Goal: Information Seeking & Learning: Learn about a topic

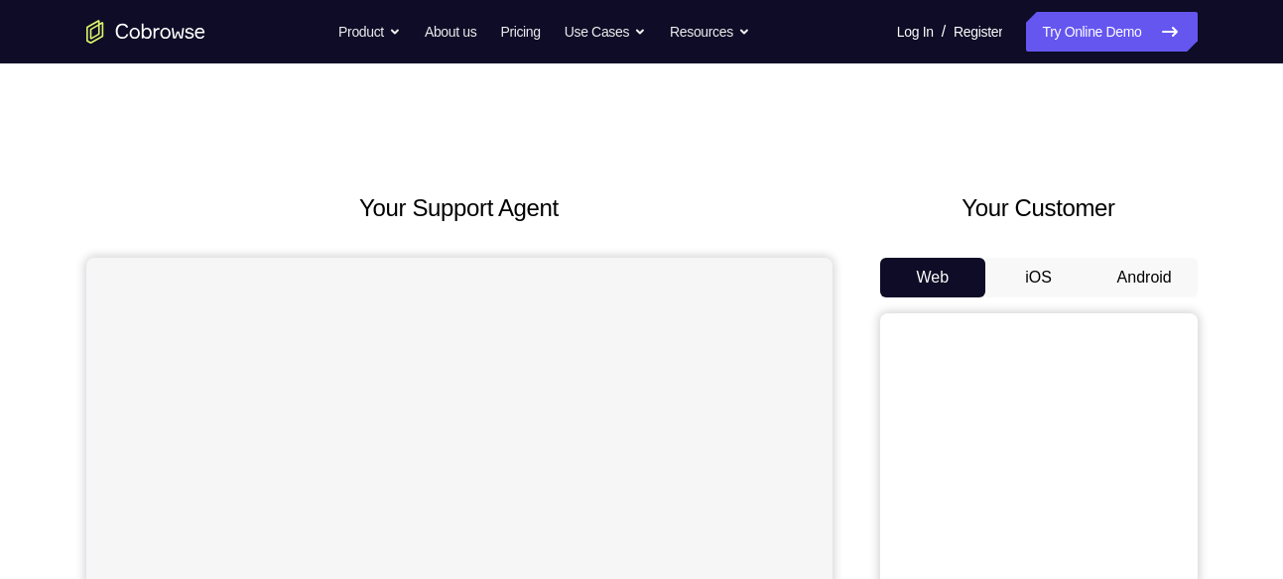
click at [1121, 258] on button "Android" at bounding box center [1144, 278] width 106 height 40
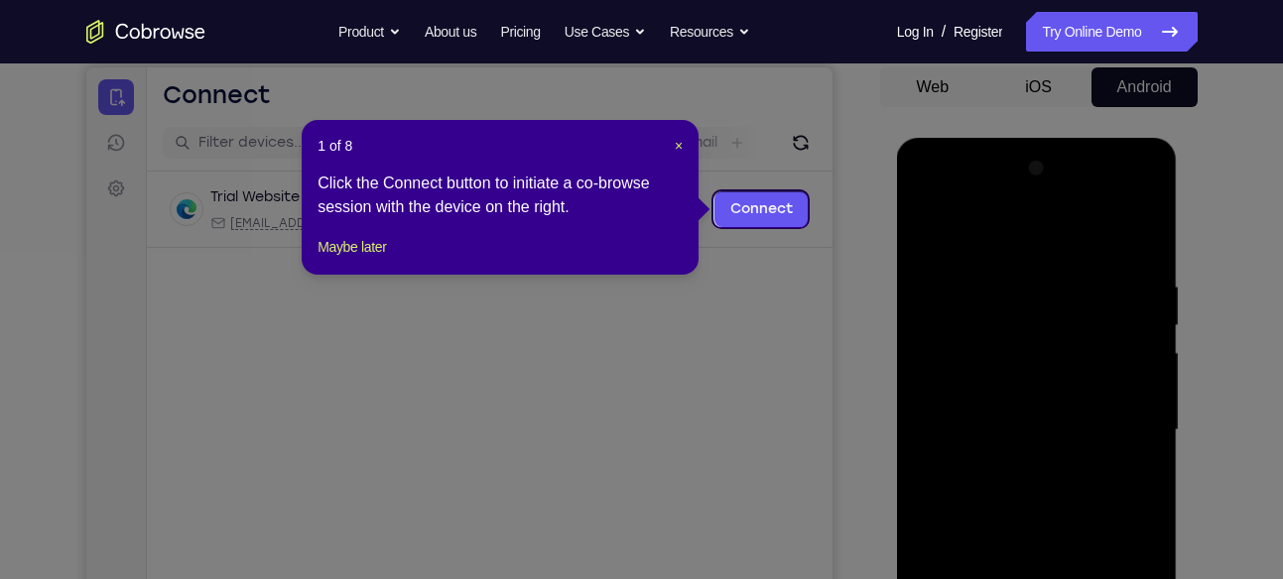
scroll to position [190, 0]
click at [682, 148] on span "×" at bounding box center [679, 147] width 8 height 16
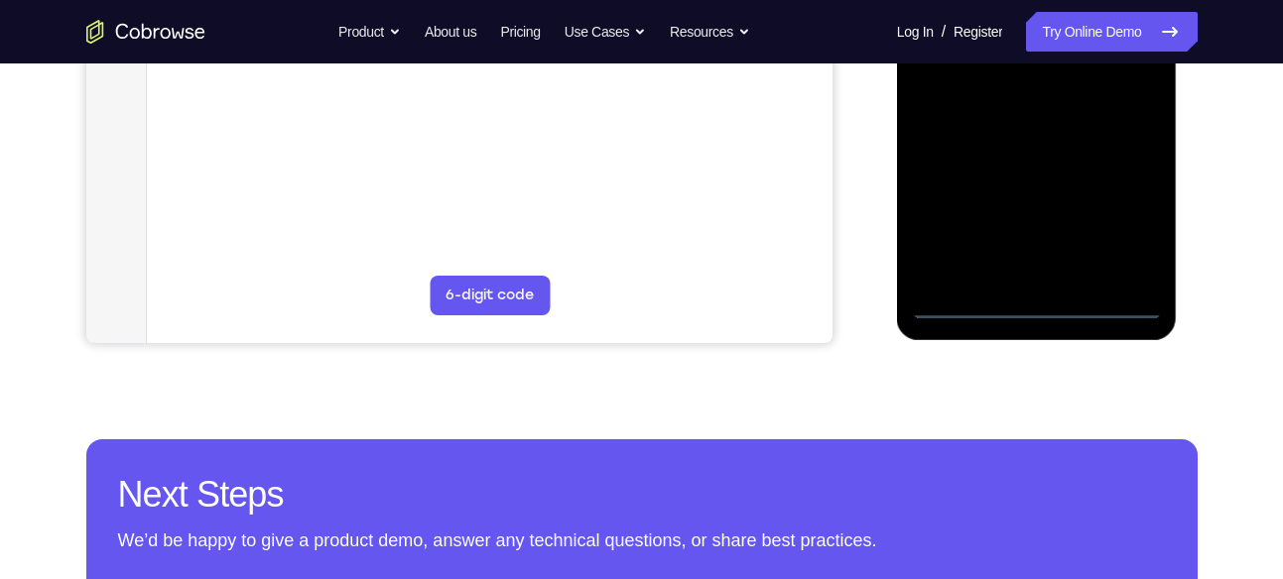
scroll to position [601, 0]
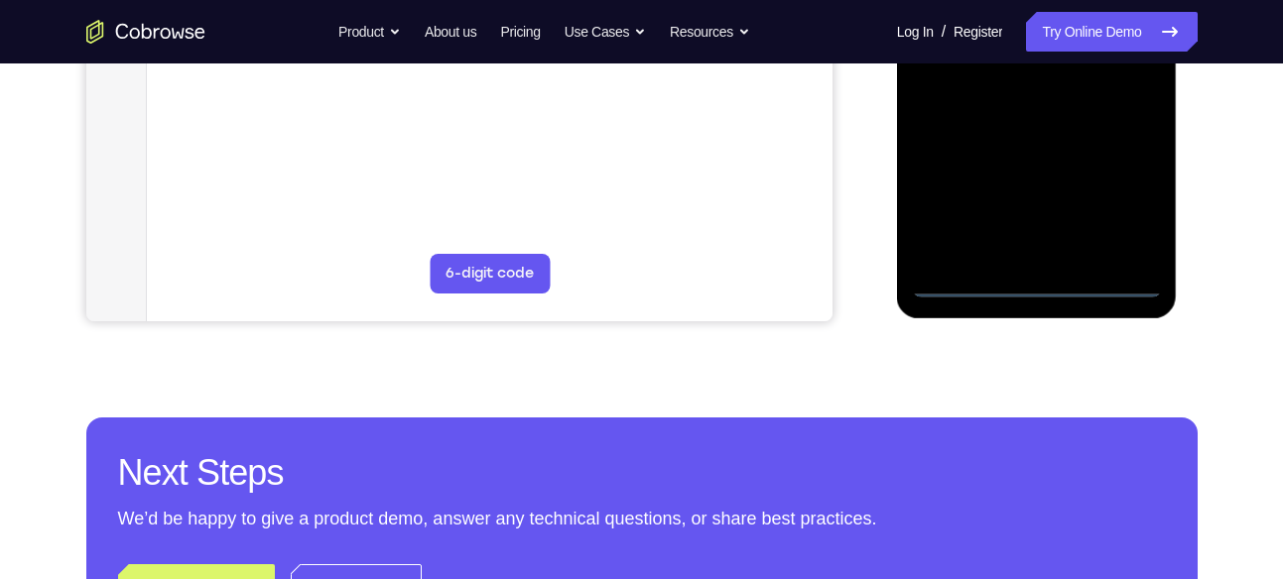
click at [1038, 282] on div at bounding box center [1037, 20] width 250 height 556
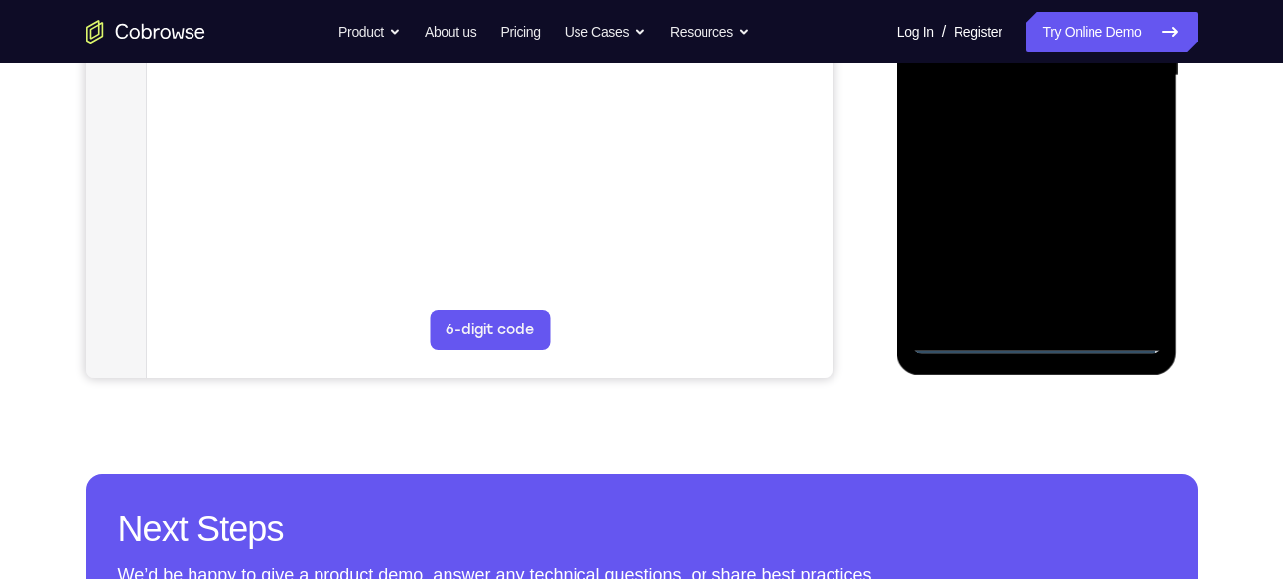
scroll to position [544, 0]
click at [1115, 268] on div at bounding box center [1037, 78] width 250 height 556
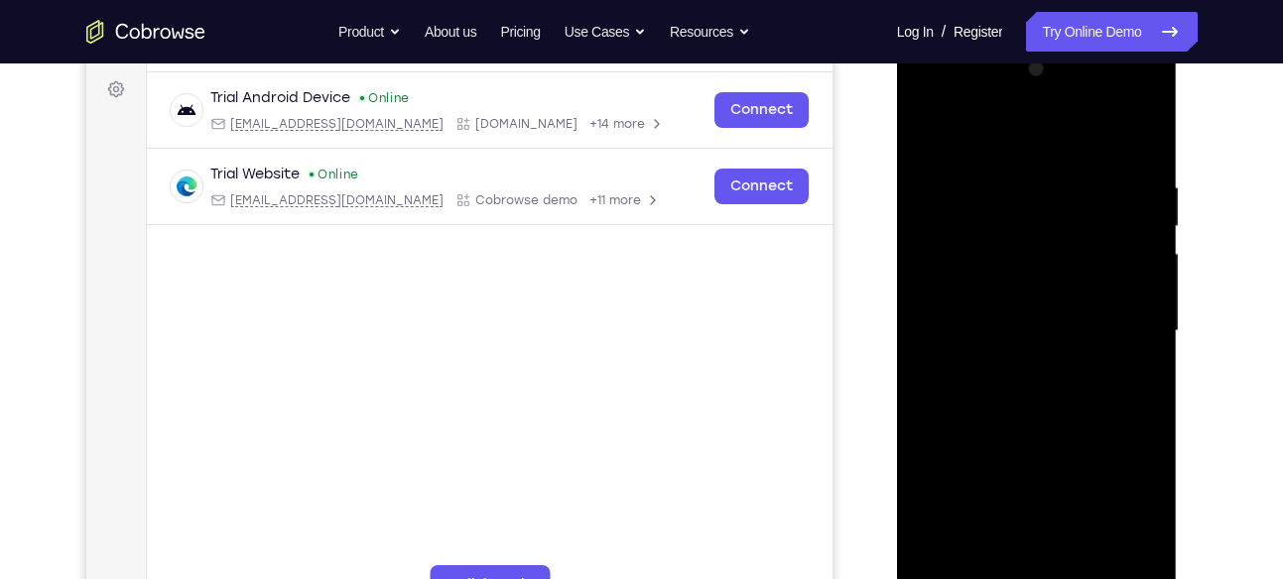
scroll to position [281, 0]
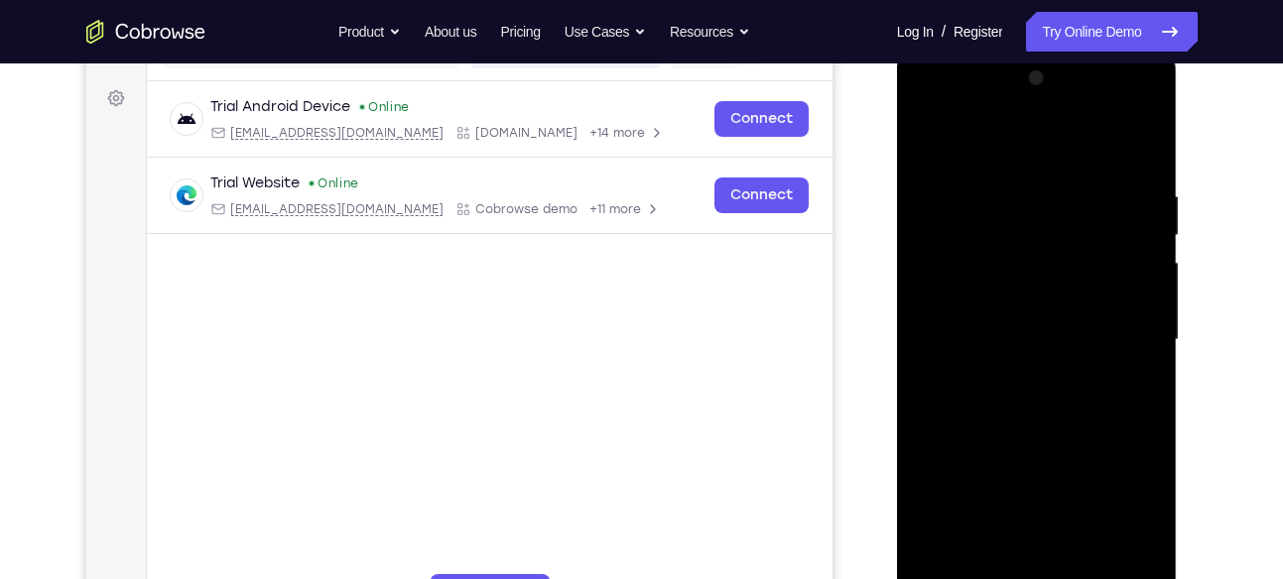
click at [986, 152] on div at bounding box center [1037, 341] width 250 height 556
click at [1122, 326] on div at bounding box center [1037, 341] width 250 height 556
click at [1020, 375] on div at bounding box center [1037, 341] width 250 height 556
click at [1002, 327] on div at bounding box center [1037, 341] width 250 height 556
click at [1012, 298] on div at bounding box center [1037, 341] width 250 height 556
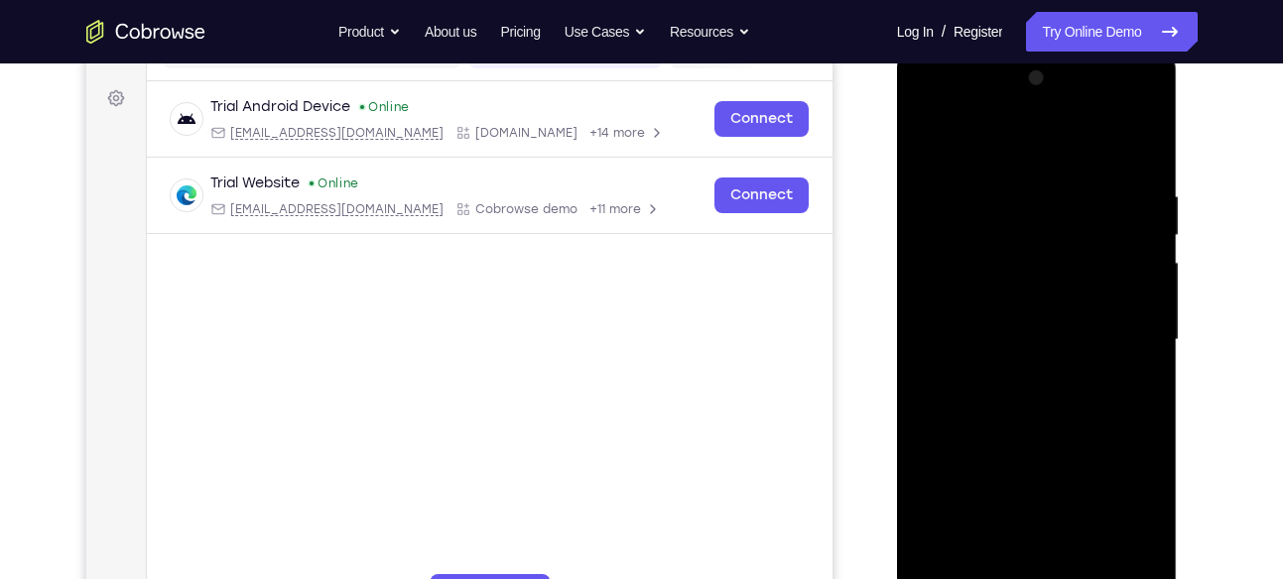
click at [1012, 334] on div at bounding box center [1037, 341] width 250 height 556
click at [1026, 406] on div at bounding box center [1037, 341] width 250 height 556
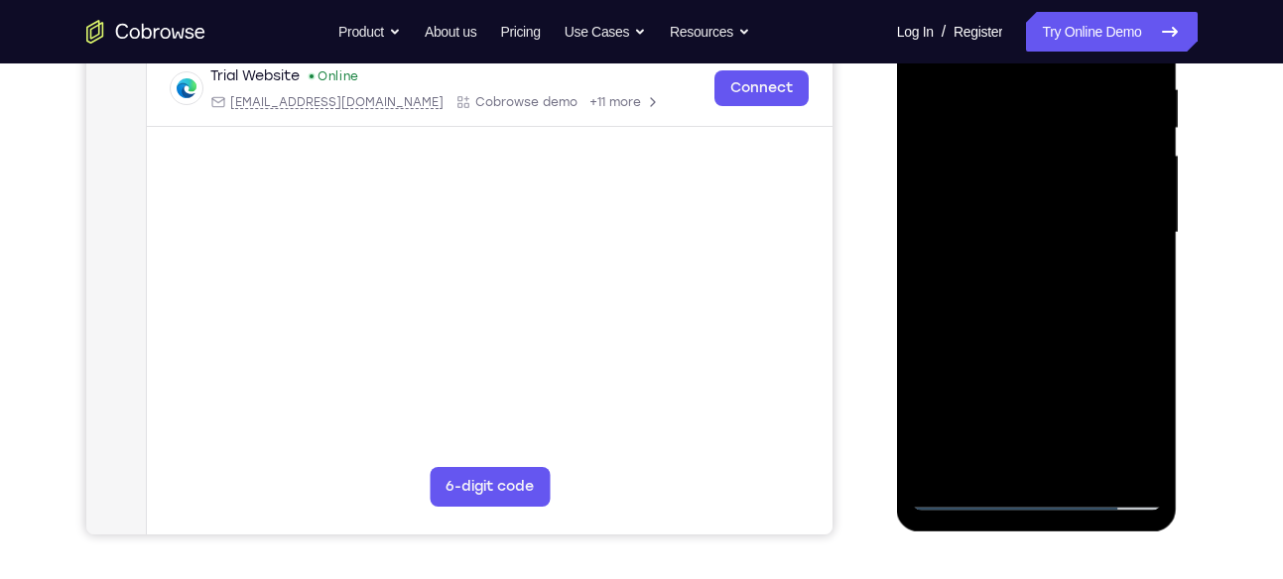
scroll to position [389, 0]
click at [1036, 294] on div at bounding box center [1037, 232] width 250 height 556
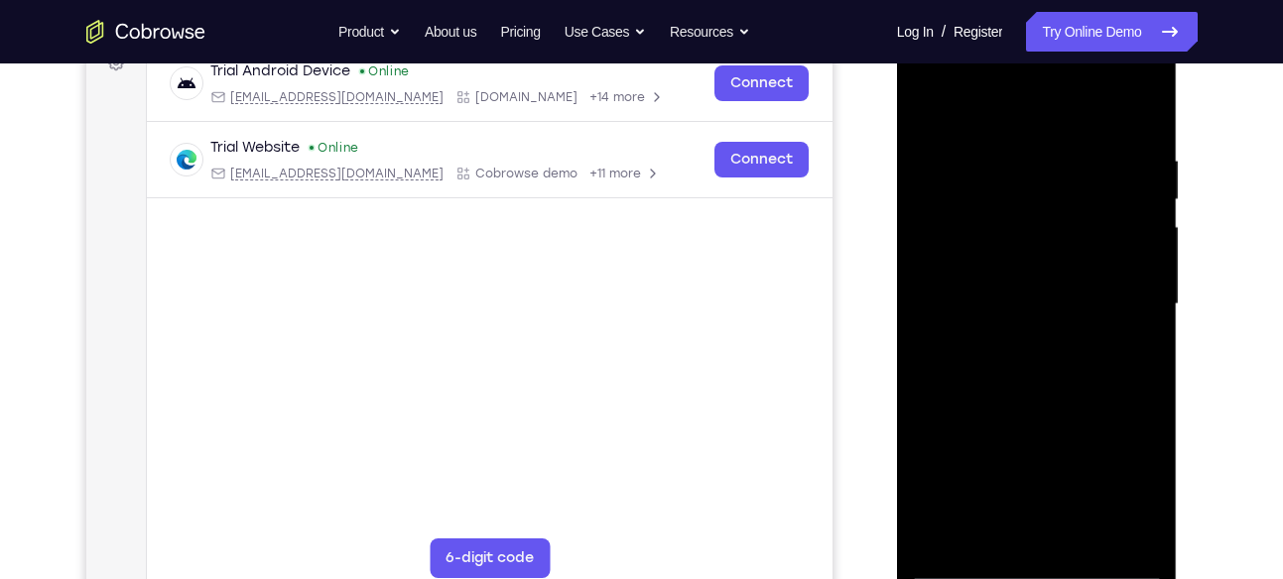
click at [1036, 361] on div at bounding box center [1037, 305] width 250 height 556
click at [1036, 369] on div at bounding box center [1037, 305] width 250 height 556
click at [1117, 108] on div at bounding box center [1037, 305] width 250 height 556
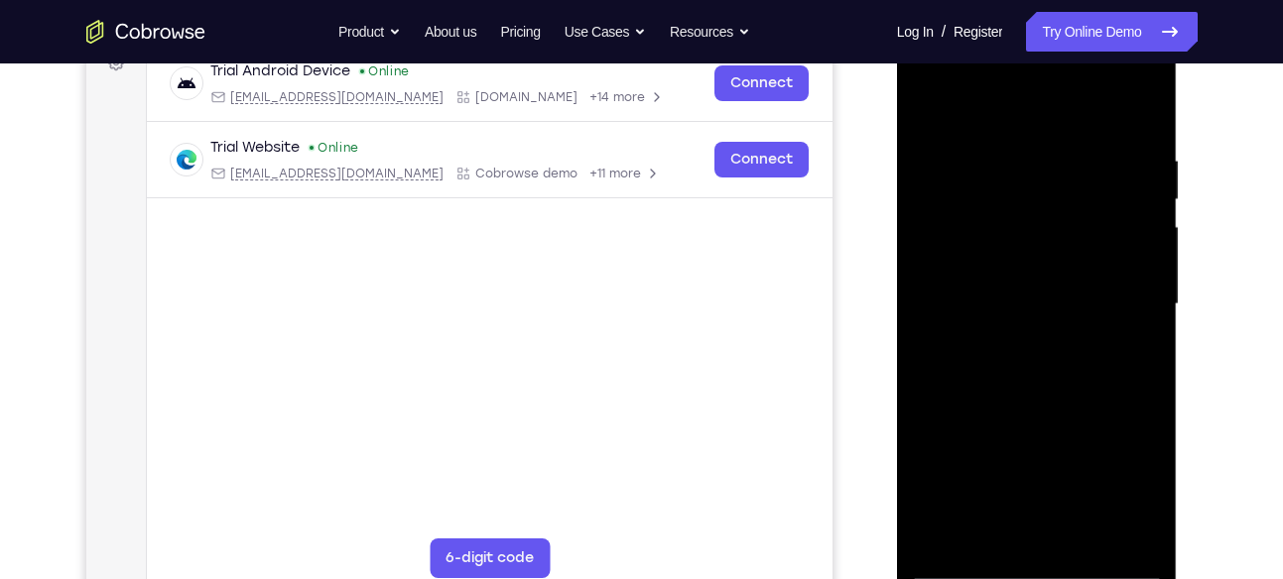
click at [1046, 352] on div at bounding box center [1037, 305] width 250 height 556
click at [1042, 323] on div at bounding box center [1037, 305] width 250 height 556
click at [1039, 312] on div at bounding box center [1037, 305] width 250 height 556
click at [1039, 369] on div at bounding box center [1037, 305] width 250 height 556
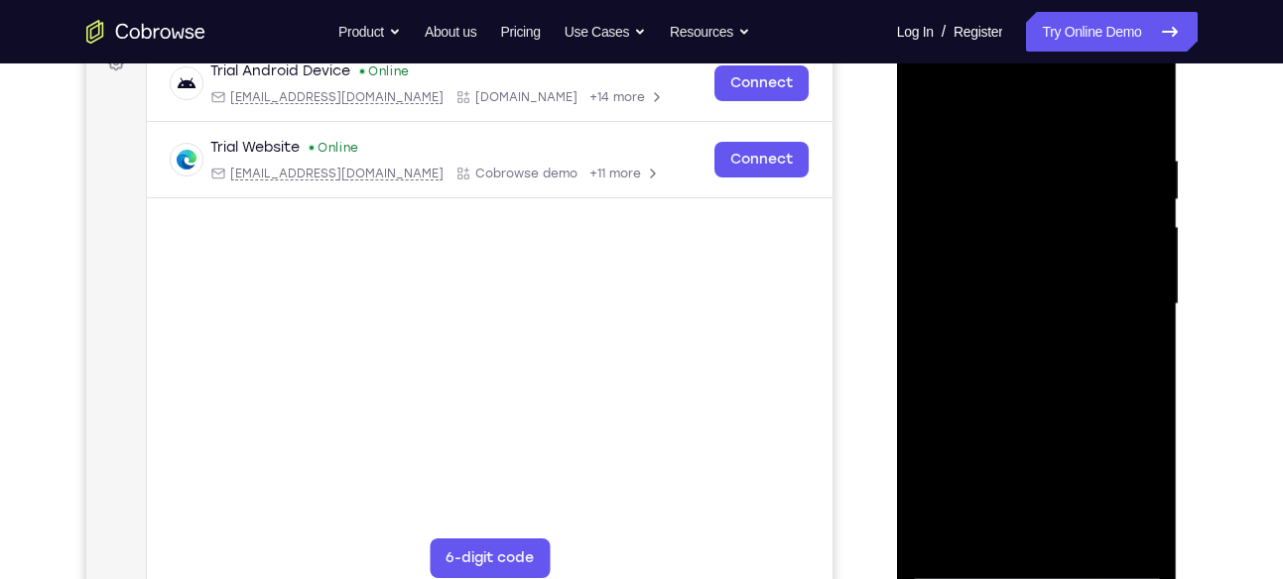
click at [1039, 369] on div at bounding box center [1037, 305] width 250 height 556
click at [1039, 356] on div at bounding box center [1037, 305] width 250 height 556
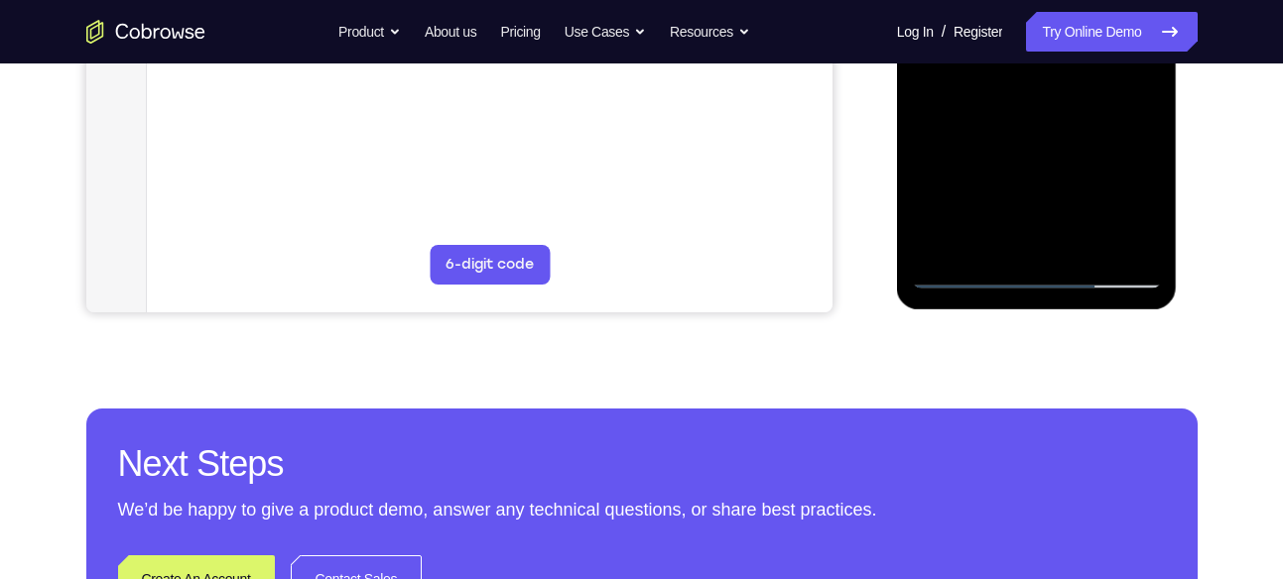
scroll to position [739, 0]
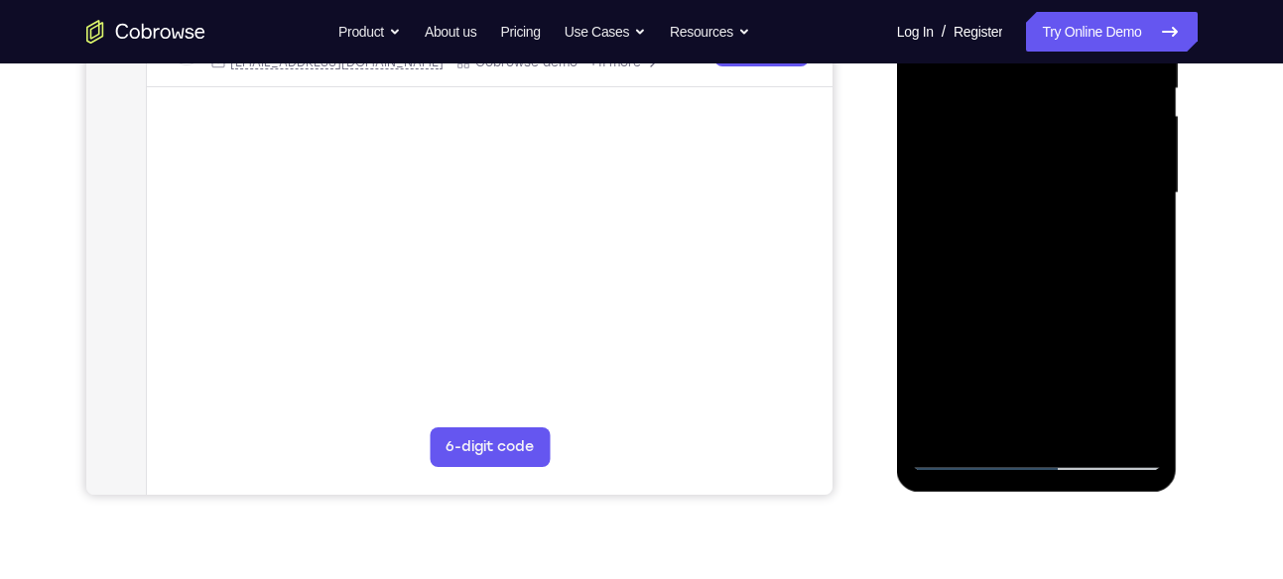
scroll to position [430, 0]
click at [1119, 364] on div at bounding box center [1037, 192] width 250 height 556
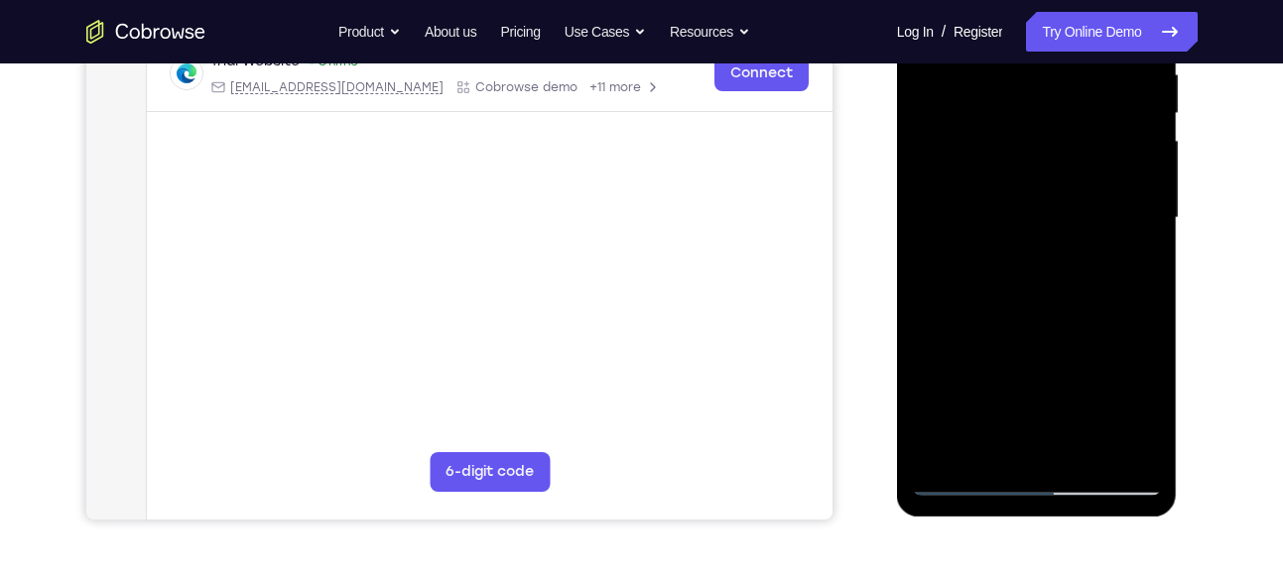
scroll to position [410, 0]
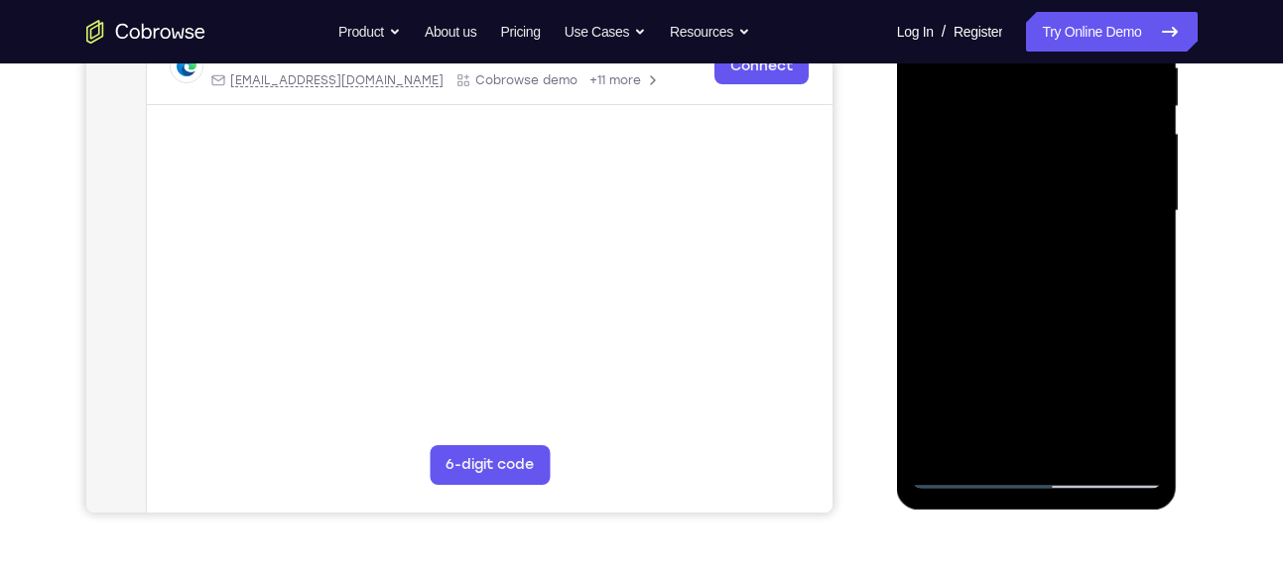
drag, startPoint x: 1051, startPoint y: 288, endPoint x: 1130, endPoint y: 238, distance: 93.6
click at [1130, 238] on div at bounding box center [1037, 212] width 250 height 556
click at [1135, 205] on div at bounding box center [1037, 212] width 250 height 556
click at [1043, 194] on div at bounding box center [1037, 212] width 250 height 556
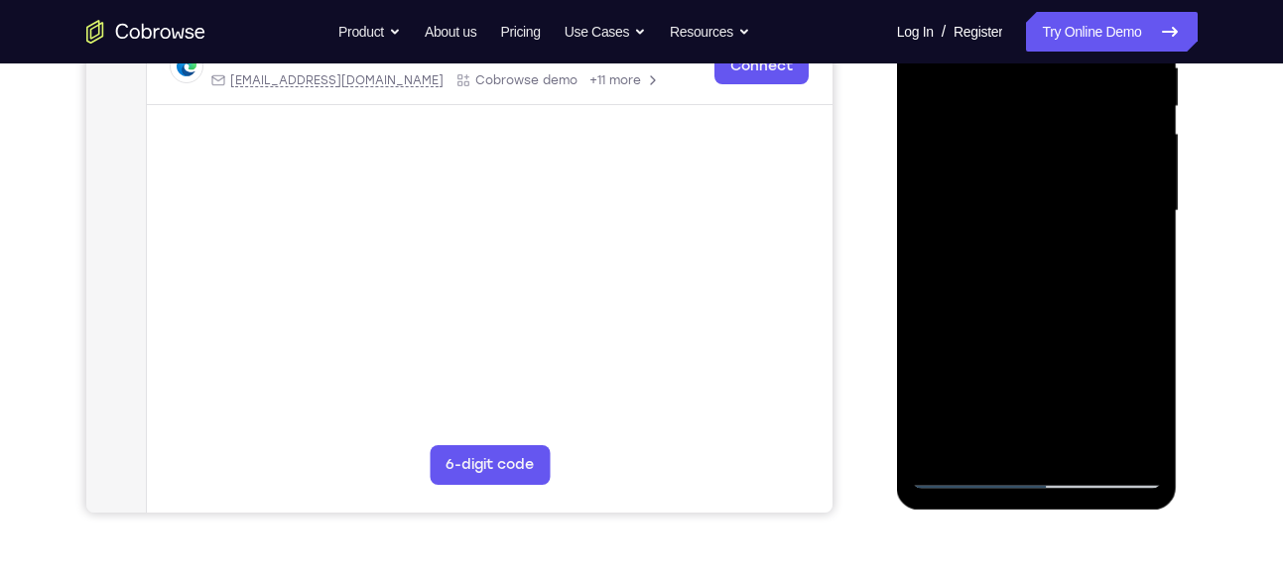
click at [1039, 204] on div at bounding box center [1037, 212] width 250 height 556
click at [1135, 133] on div at bounding box center [1037, 212] width 250 height 556
click at [1091, 179] on div at bounding box center [1037, 212] width 250 height 556
click at [1069, 248] on div at bounding box center [1037, 212] width 250 height 556
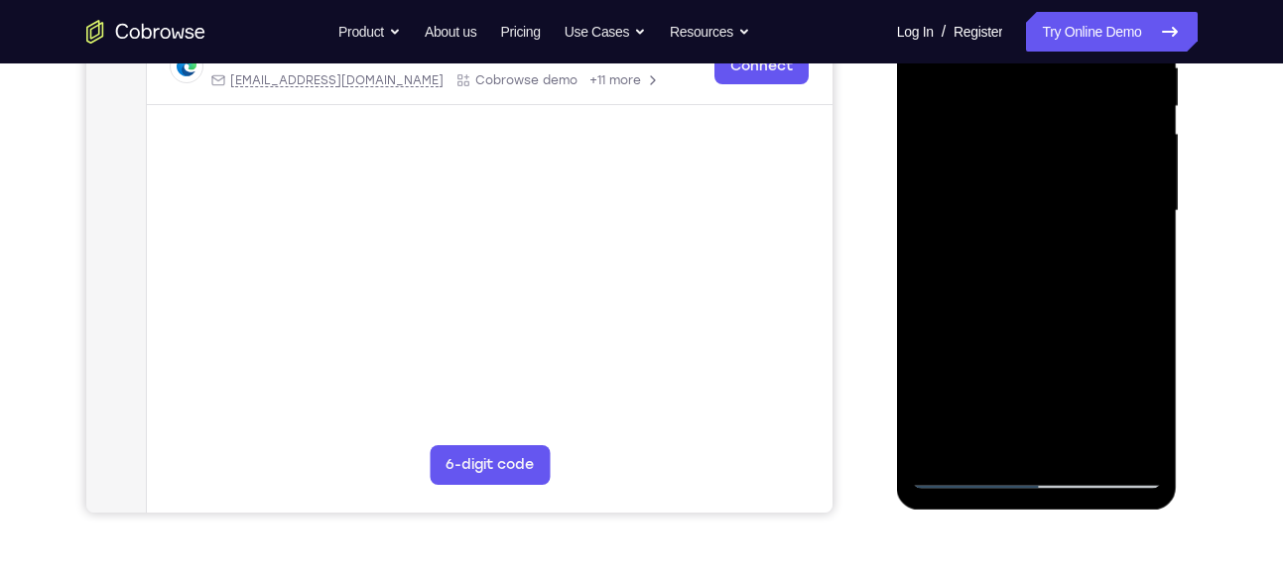
click at [1069, 248] on div at bounding box center [1037, 212] width 250 height 556
click at [1053, 288] on div at bounding box center [1037, 212] width 250 height 556
click at [1051, 259] on div at bounding box center [1037, 212] width 250 height 556
click at [1032, 477] on div at bounding box center [1037, 212] width 250 height 556
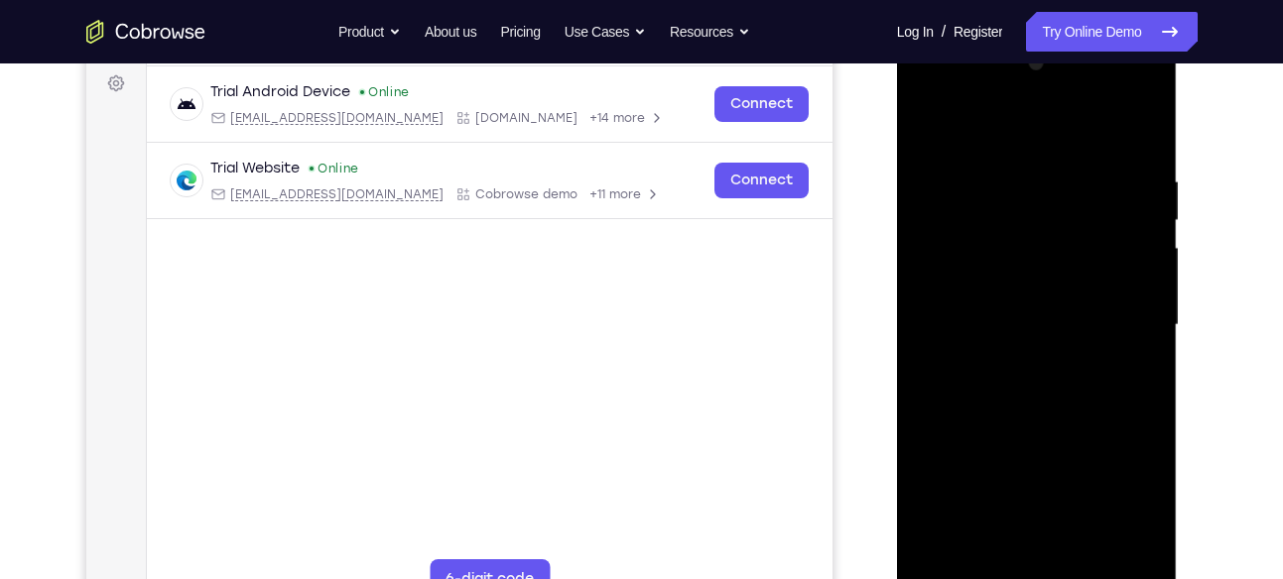
scroll to position [295, 0]
click at [1035, 542] on div at bounding box center [1037, 327] width 250 height 556
click at [1139, 543] on div at bounding box center [1037, 327] width 250 height 556
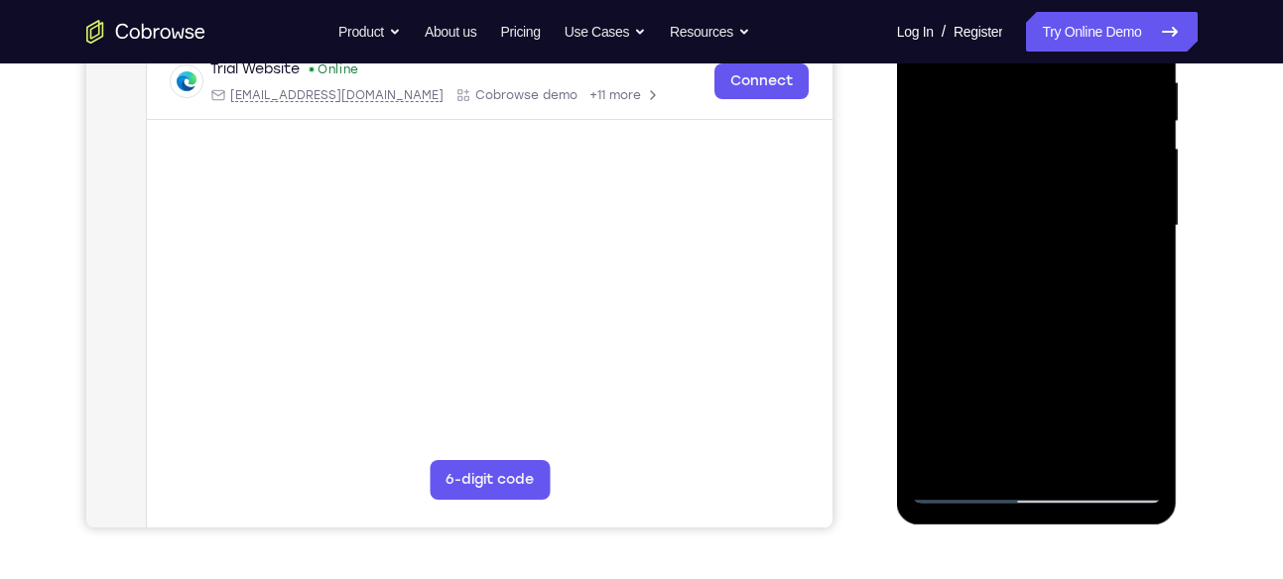
scroll to position [391, 0]
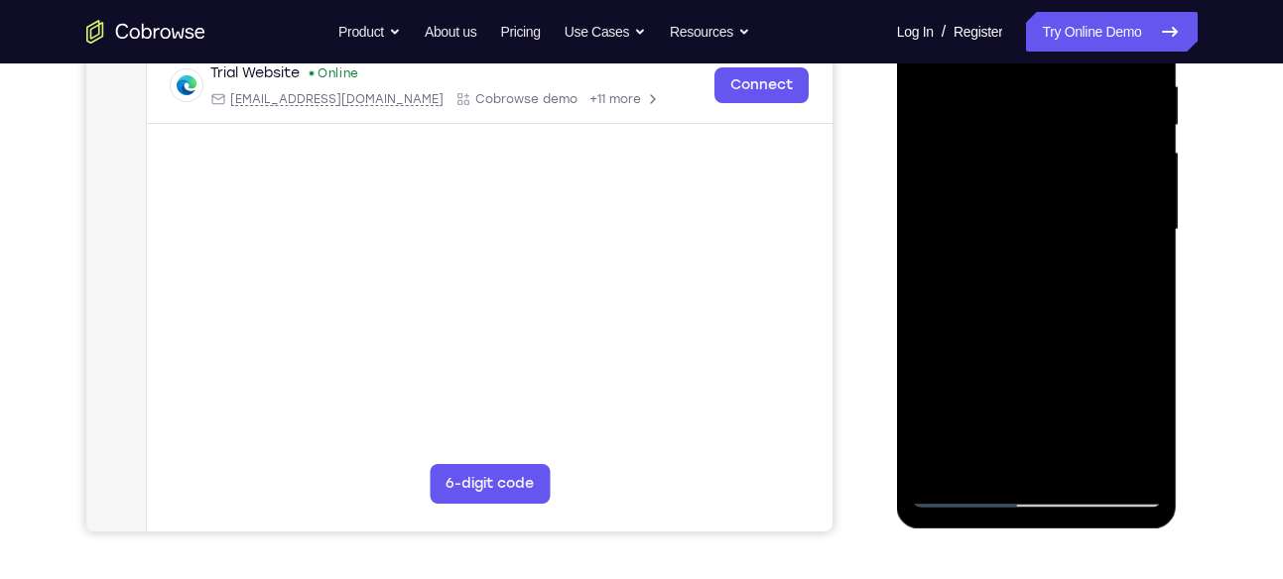
drag, startPoint x: 943, startPoint y: 377, endPoint x: 952, endPoint y: 182, distance: 195.7
click at [952, 182] on div at bounding box center [1037, 230] width 250 height 556
drag, startPoint x: 987, startPoint y: 306, endPoint x: 968, endPoint y: 44, distance: 262.6
click at [968, 44] on div at bounding box center [1037, 230] width 250 height 556
drag, startPoint x: 1013, startPoint y: 389, endPoint x: 1006, endPoint y: -19, distance: 407.8
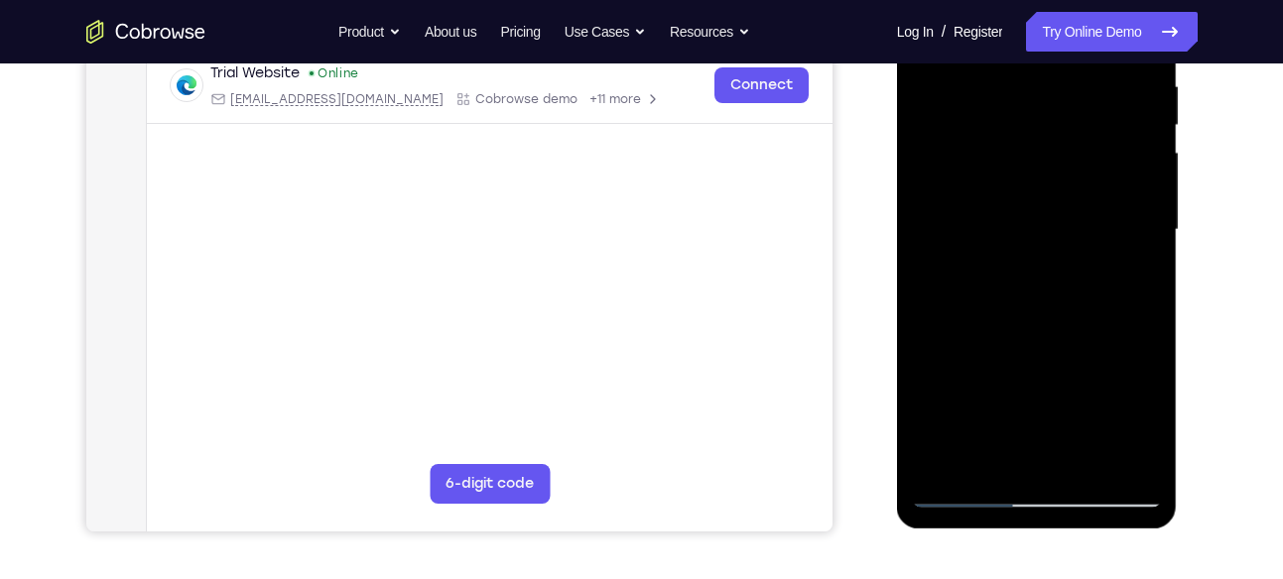
click at [1006, 0] on div at bounding box center [1037, 230] width 250 height 556
drag, startPoint x: 1032, startPoint y: 206, endPoint x: 1028, endPoint y: 629, distance: 422.7
click at [1028, 533] on html "Online web based iOS Simulators and Android Emulators. Run iPhone, iPad, Mobile…" at bounding box center [1038, 234] width 283 height 595
click at [992, 249] on div at bounding box center [1037, 230] width 250 height 556
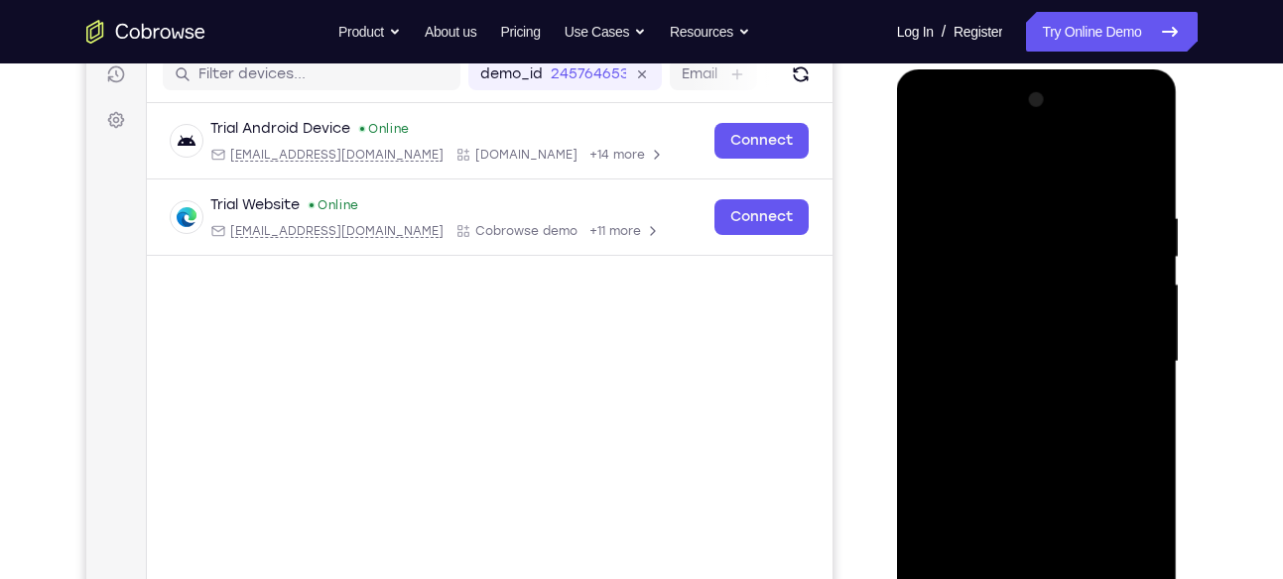
scroll to position [258, 0]
click at [1002, 360] on div at bounding box center [1037, 363] width 250 height 556
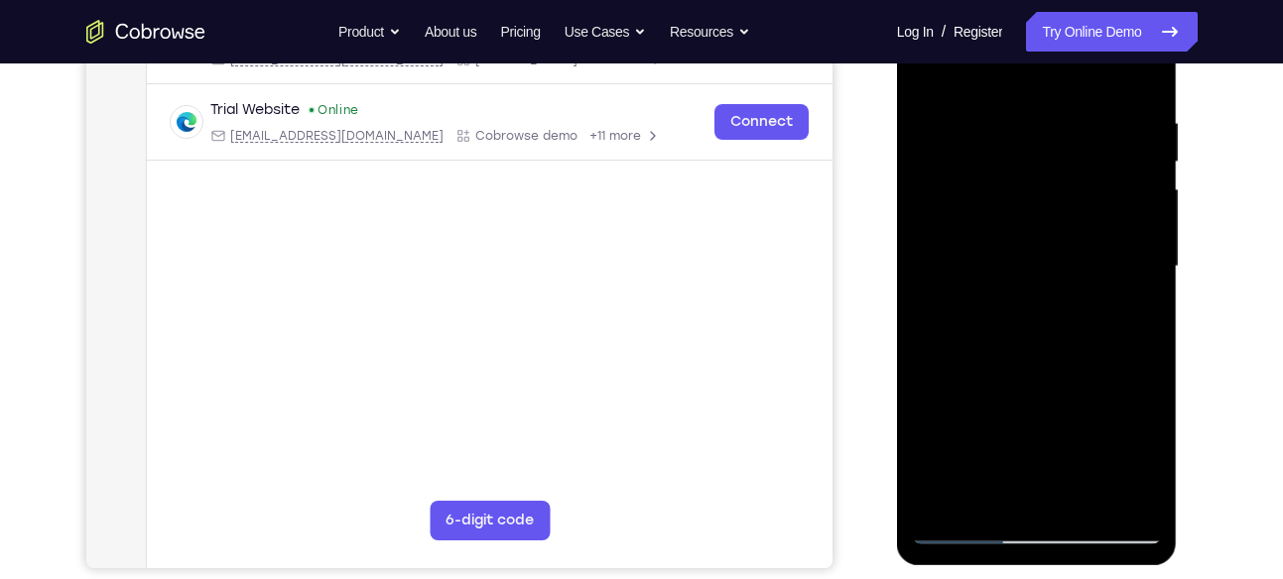
scroll to position [355, 0]
click at [1064, 165] on div at bounding box center [1037, 266] width 250 height 556
click at [1058, 231] on div at bounding box center [1037, 266] width 250 height 556
click at [1055, 230] on div at bounding box center [1037, 266] width 250 height 556
click at [1136, 221] on div at bounding box center [1037, 266] width 250 height 556
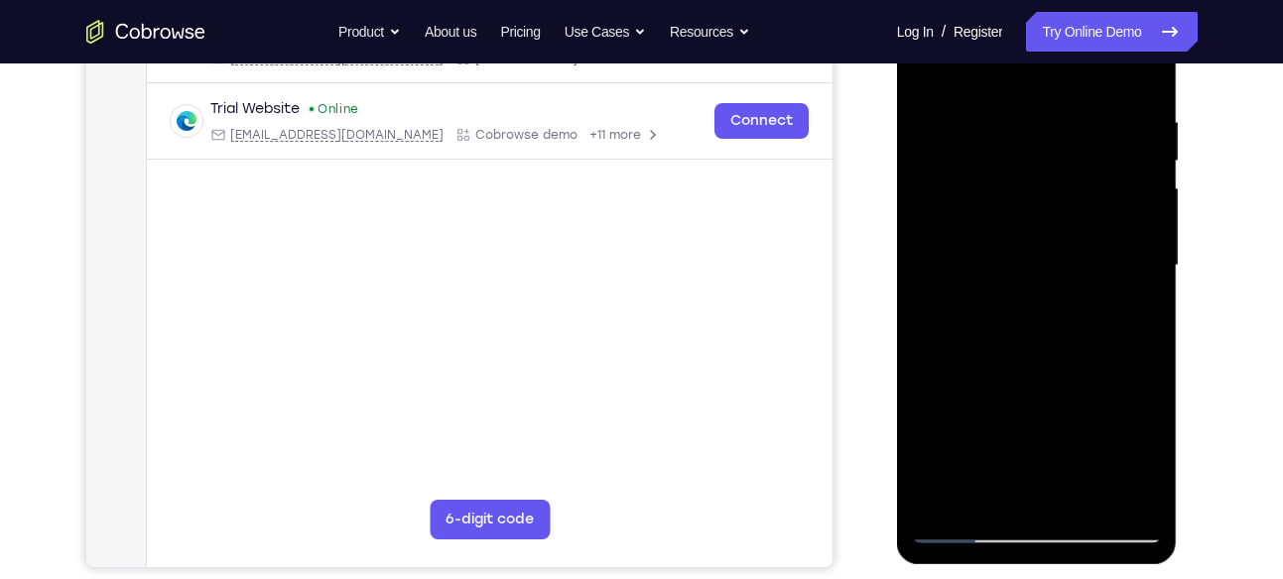
click at [1084, 263] on div at bounding box center [1037, 266] width 250 height 556
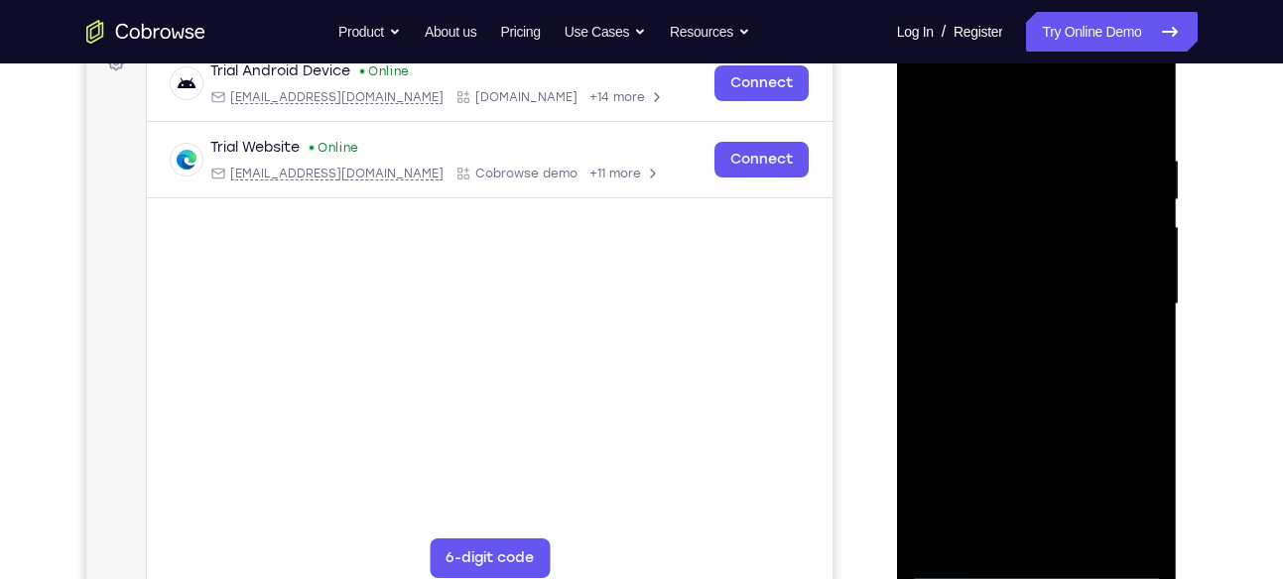
scroll to position [317, 0]
click at [1043, 354] on div at bounding box center [1037, 304] width 250 height 556
click at [1033, 361] on div at bounding box center [1037, 304] width 250 height 556
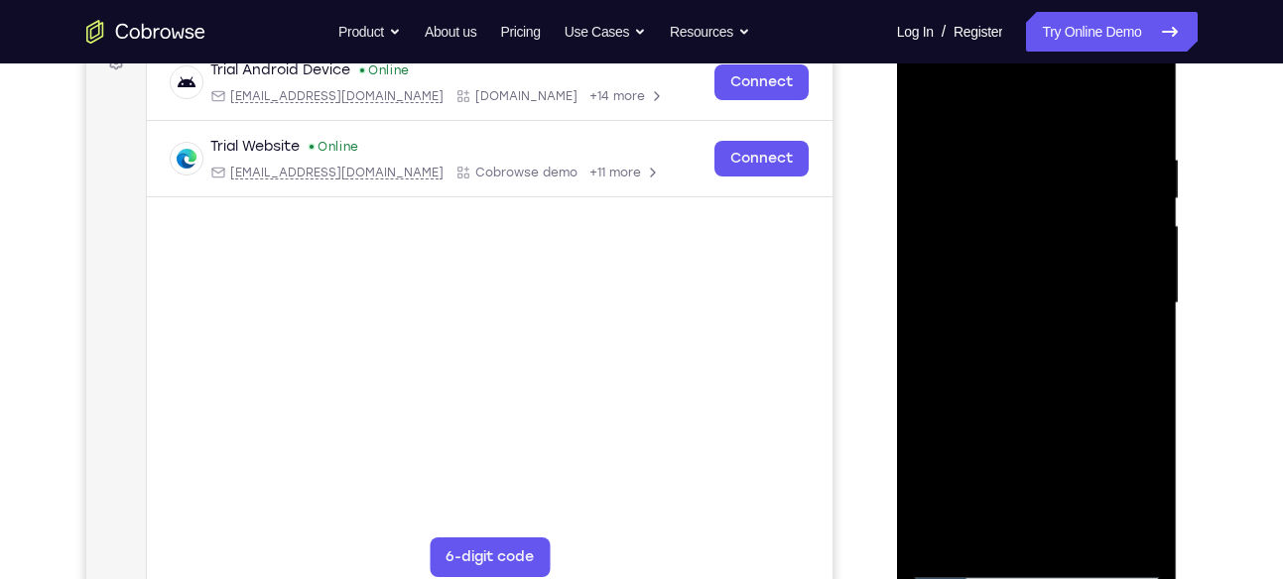
click at [1033, 361] on div at bounding box center [1037, 304] width 250 height 556
click at [1047, 337] on div at bounding box center [1037, 304] width 250 height 556
click at [1045, 295] on div at bounding box center [1037, 304] width 250 height 556
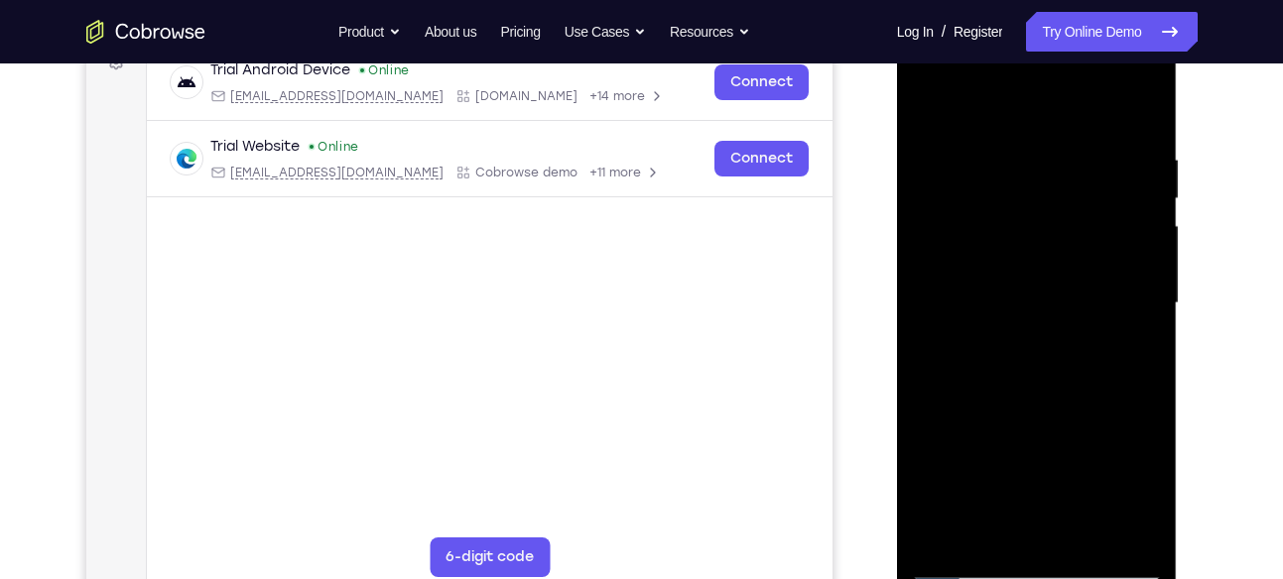
click at [1045, 295] on div at bounding box center [1037, 304] width 250 height 556
click at [1021, 309] on div at bounding box center [1037, 304] width 250 height 556
click at [1118, 100] on div at bounding box center [1037, 304] width 250 height 556
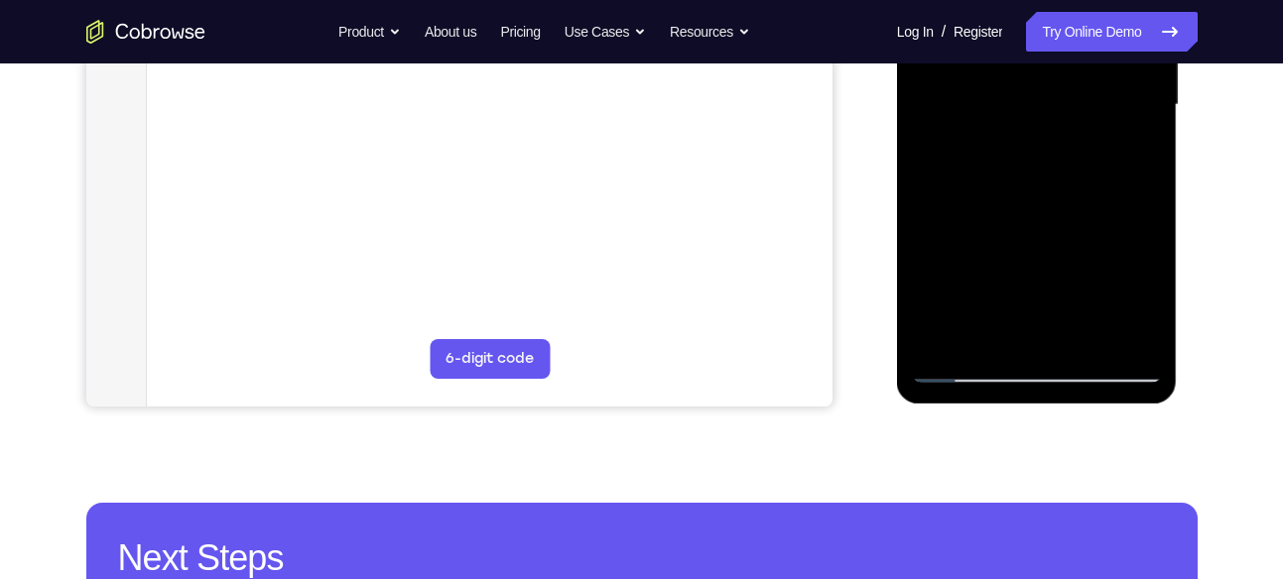
scroll to position [578, 0]
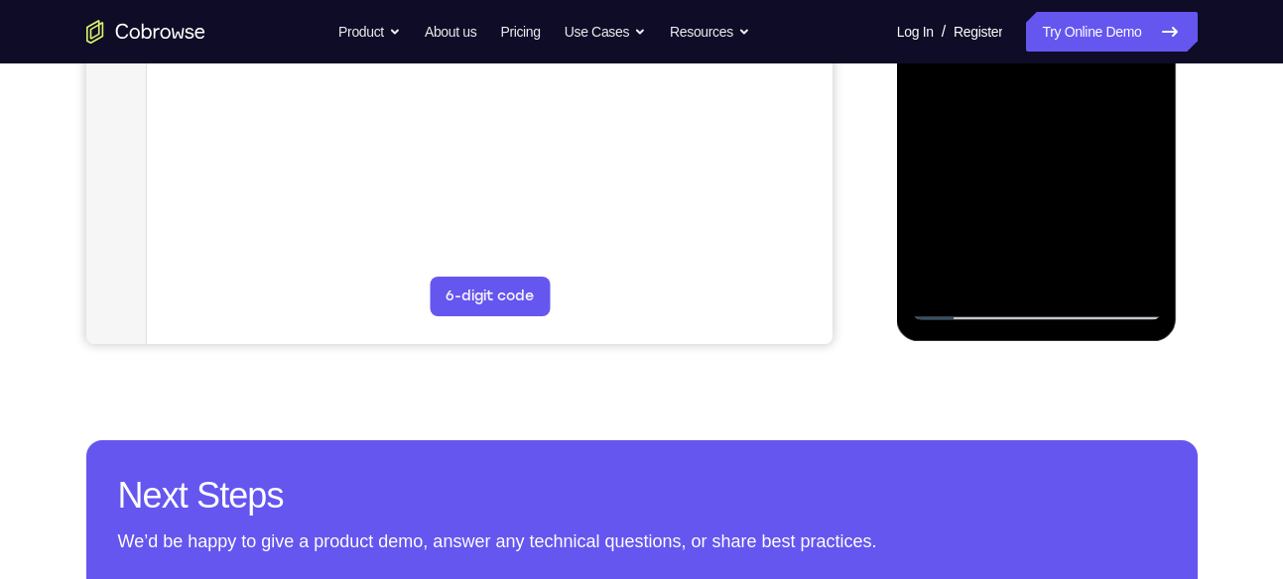
click at [1022, 300] on div at bounding box center [1037, 43] width 250 height 556
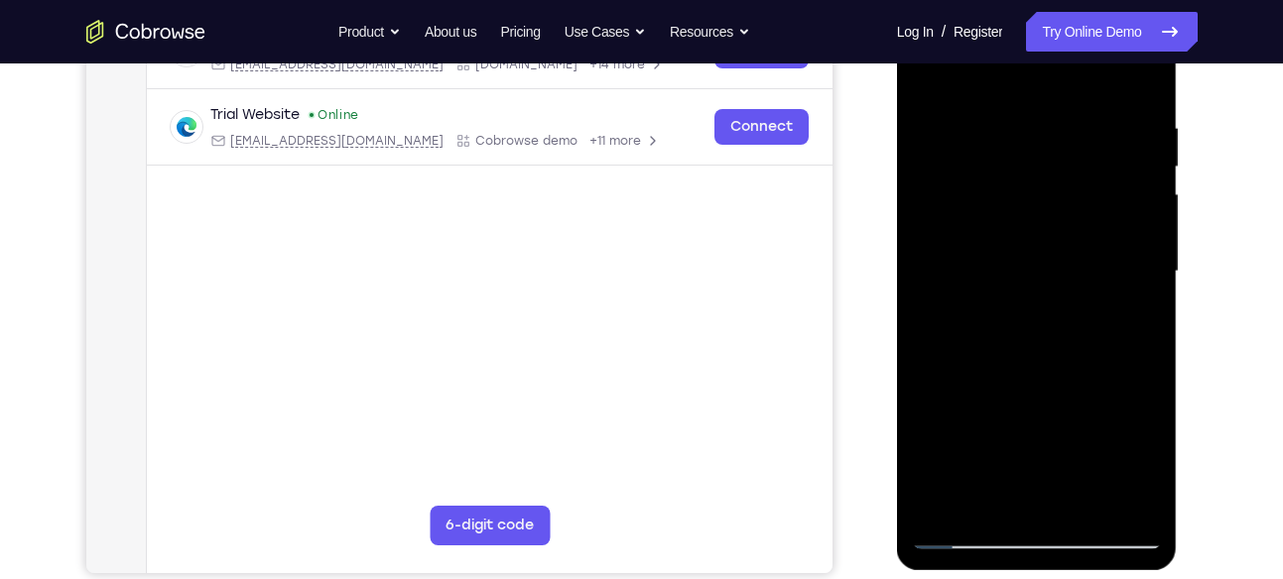
scroll to position [348, 0]
click at [1041, 496] on div at bounding box center [1037, 273] width 250 height 556
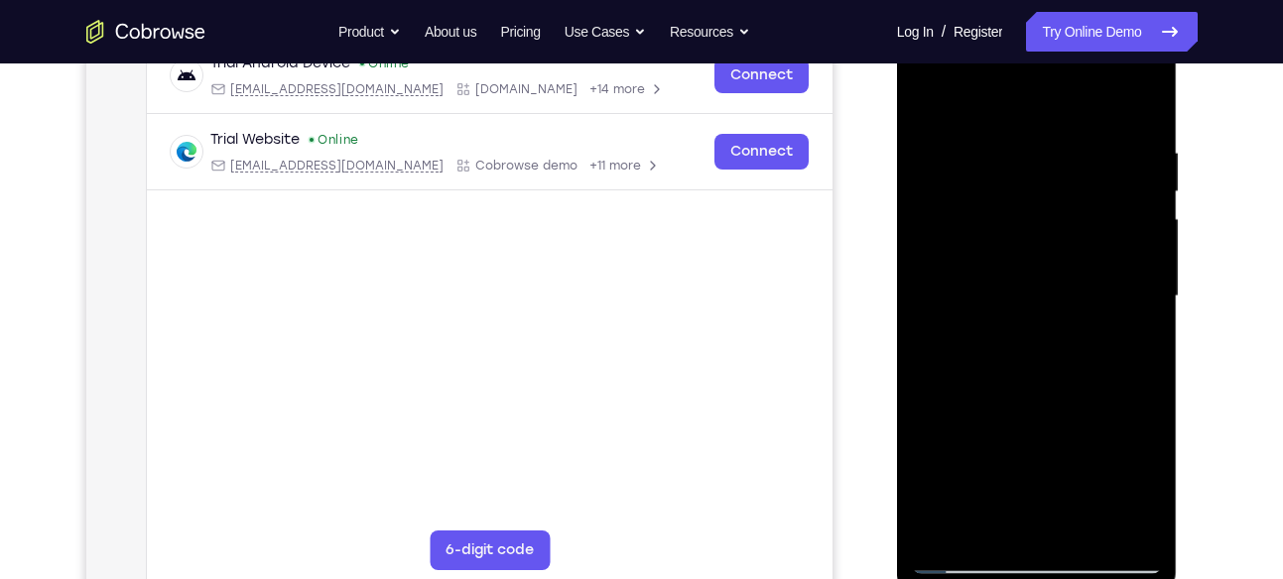
scroll to position [326, 0]
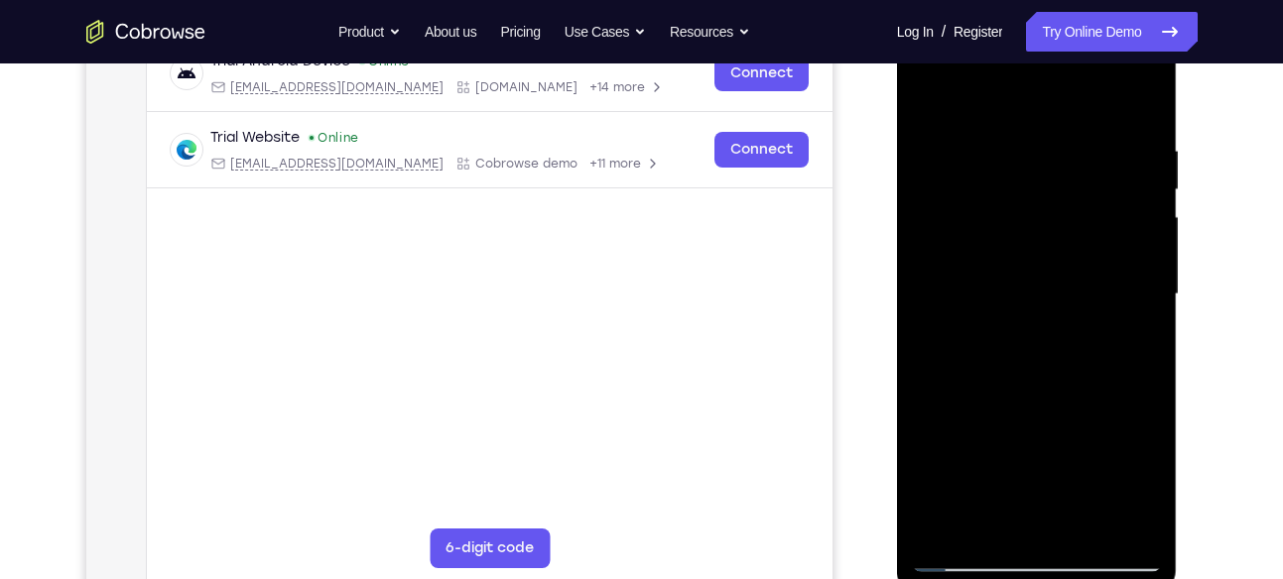
click at [1134, 524] on div at bounding box center [1037, 295] width 250 height 556
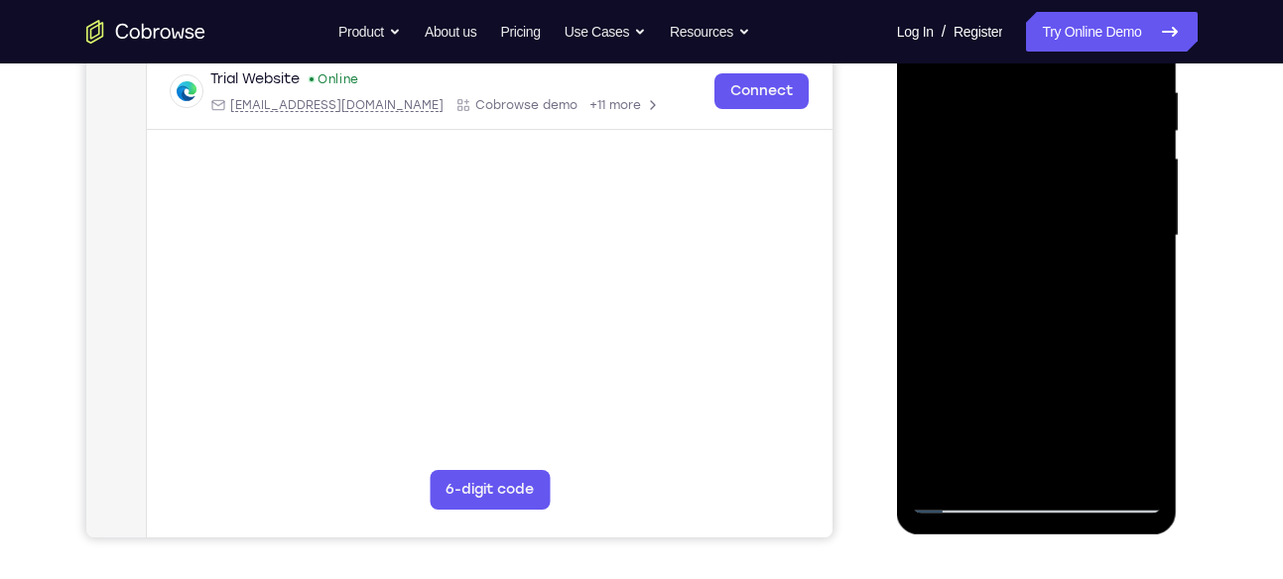
scroll to position [387, 0]
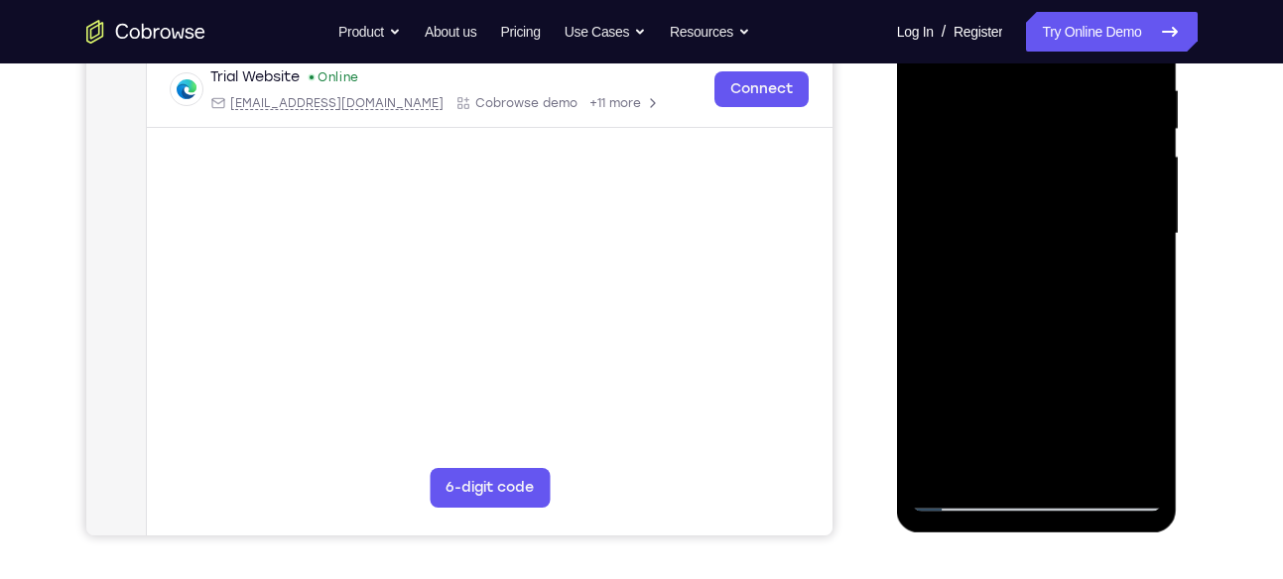
drag, startPoint x: 996, startPoint y: 306, endPoint x: 995, endPoint y: 189, distance: 117.1
click at [995, 189] on div at bounding box center [1037, 234] width 250 height 556
drag, startPoint x: 1015, startPoint y: 341, endPoint x: 1015, endPoint y: 60, distance: 281.8
click at [1015, 60] on div at bounding box center [1037, 234] width 250 height 556
drag, startPoint x: 1024, startPoint y: 287, endPoint x: 1020, endPoint y: 38, distance: 249.1
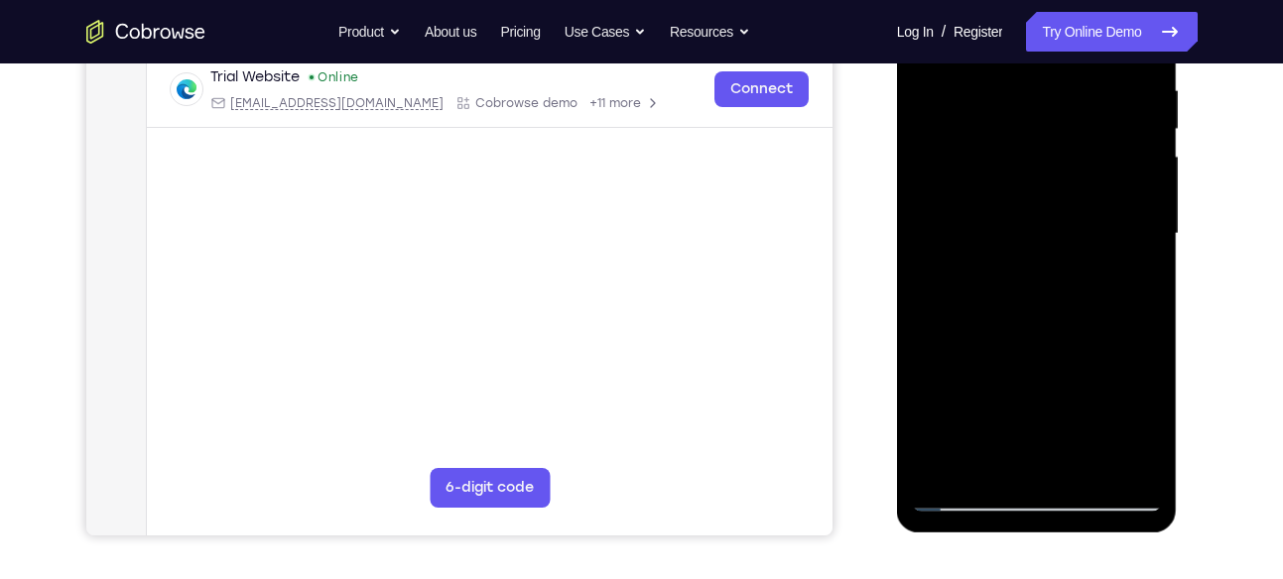
click at [1020, 38] on div at bounding box center [1037, 234] width 250 height 556
click at [1016, 327] on div at bounding box center [1037, 234] width 250 height 556
click at [1001, 240] on div at bounding box center [1037, 234] width 250 height 556
click at [1038, 315] on div at bounding box center [1037, 234] width 250 height 556
click at [1032, 213] on div at bounding box center [1037, 234] width 250 height 556
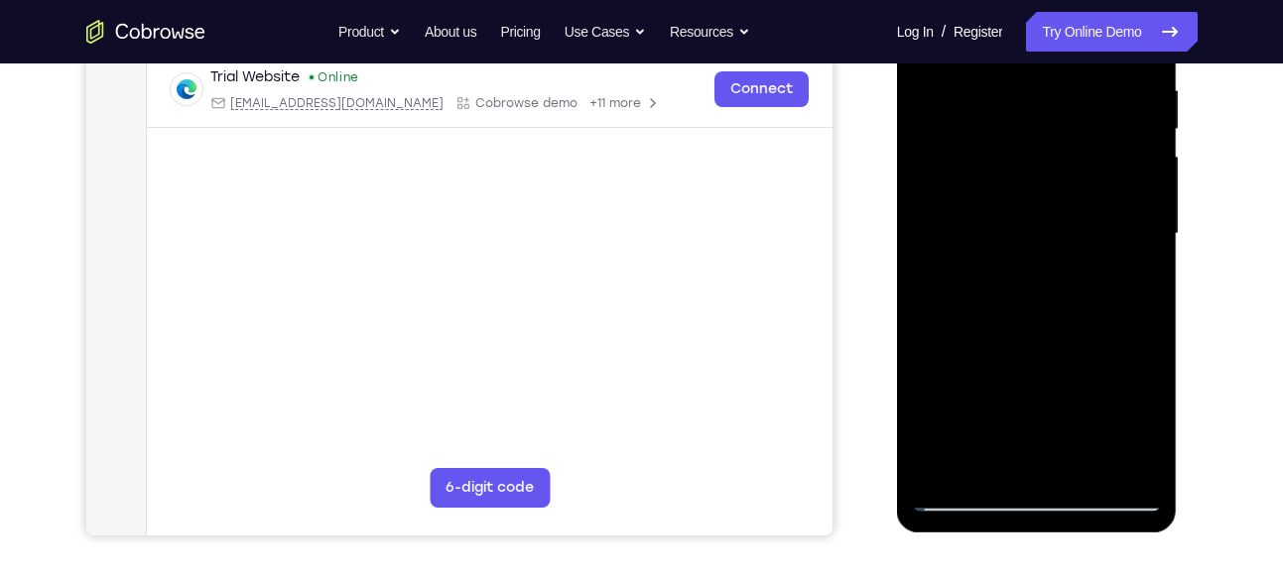
click at [1109, 251] on div at bounding box center [1037, 234] width 250 height 556
click at [1084, 282] on div at bounding box center [1037, 234] width 250 height 556
click at [1099, 270] on div at bounding box center [1037, 234] width 250 height 556
click at [1106, 316] on div at bounding box center [1037, 234] width 250 height 556
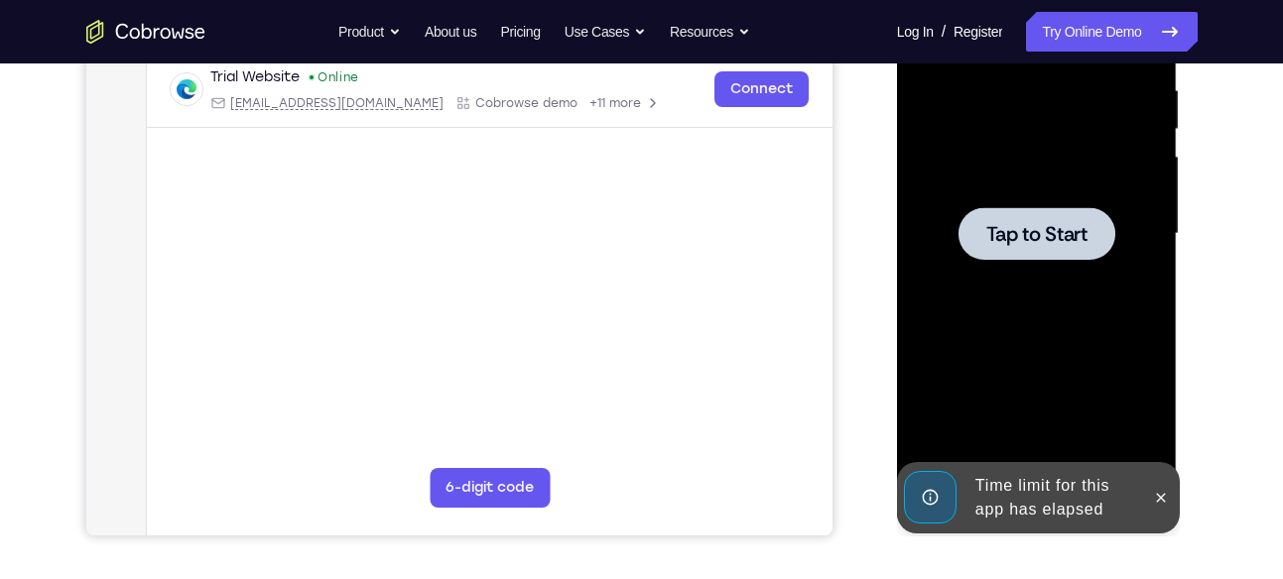
click at [1106, 316] on div at bounding box center [1037, 234] width 250 height 556
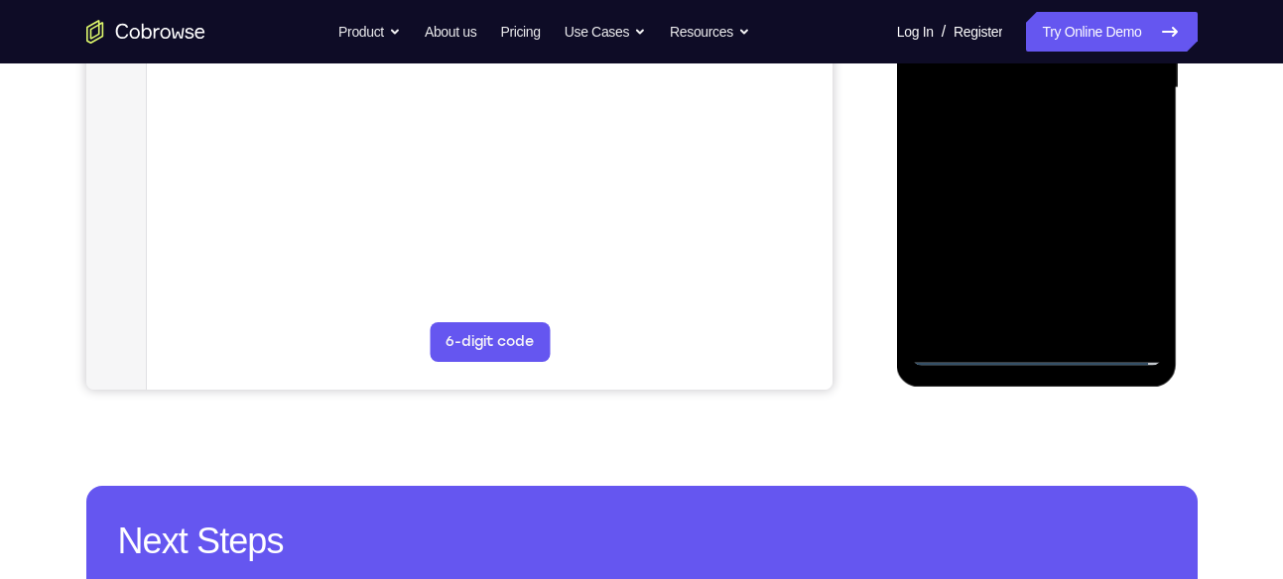
scroll to position [535, 0]
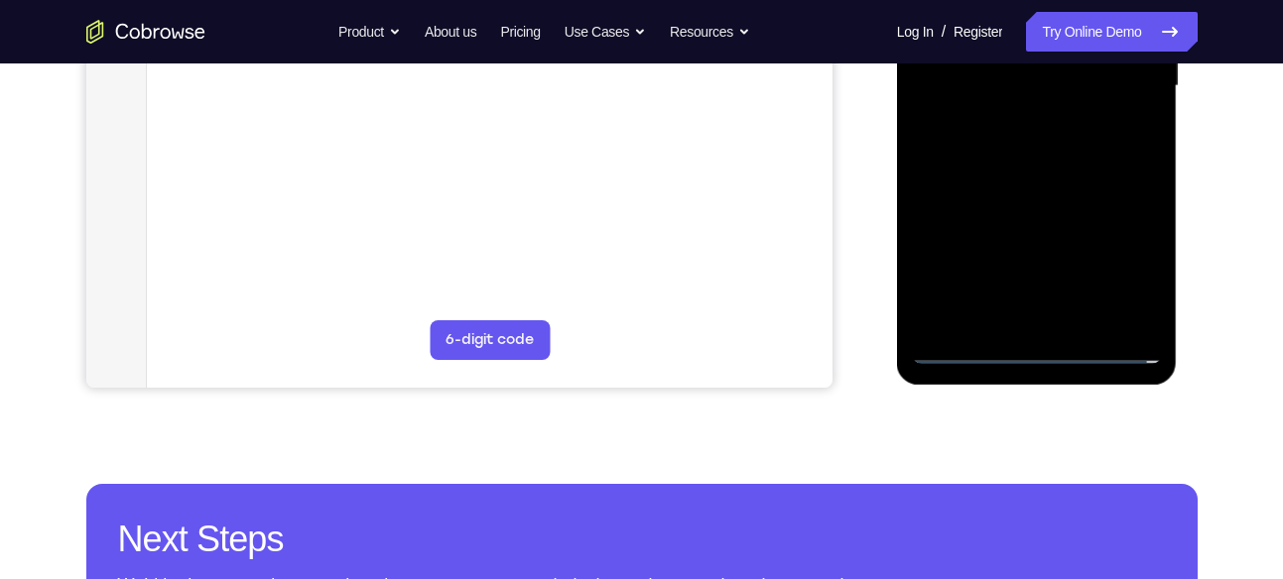
click at [1049, 358] on div at bounding box center [1037, 87] width 250 height 556
click at [1123, 261] on div at bounding box center [1037, 87] width 250 height 556
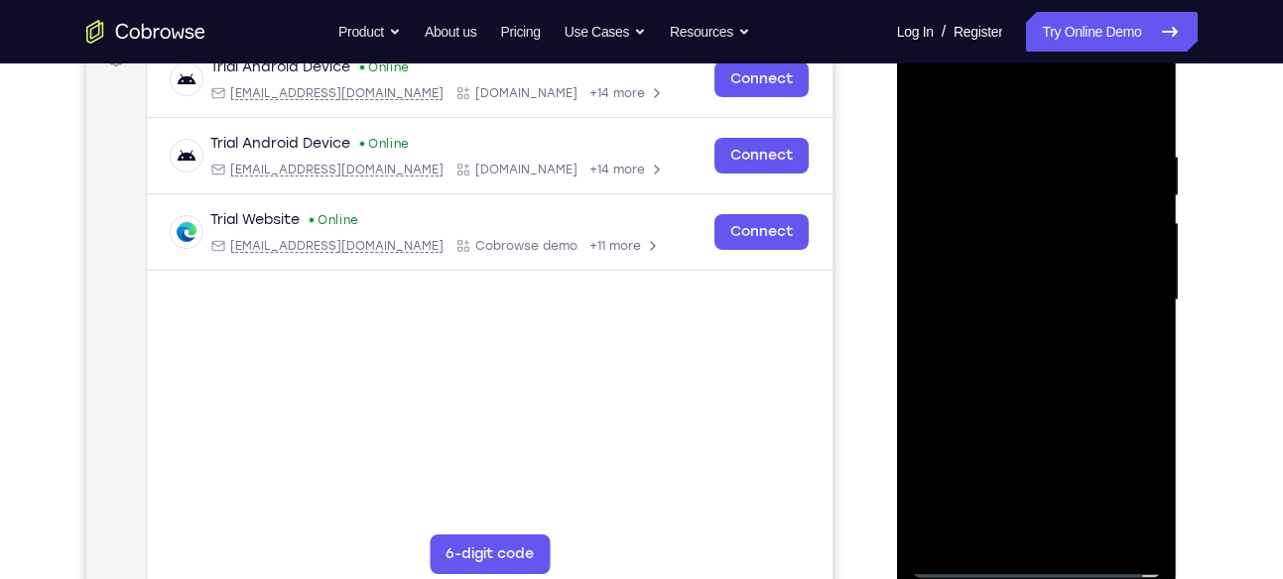
scroll to position [321, 0]
click at [922, 66] on div at bounding box center [1037, 300] width 250 height 556
click at [998, 182] on div at bounding box center [1037, 300] width 250 height 556
click at [1024, 103] on div at bounding box center [1037, 300] width 250 height 556
click at [1026, 306] on div at bounding box center [1037, 300] width 250 height 556
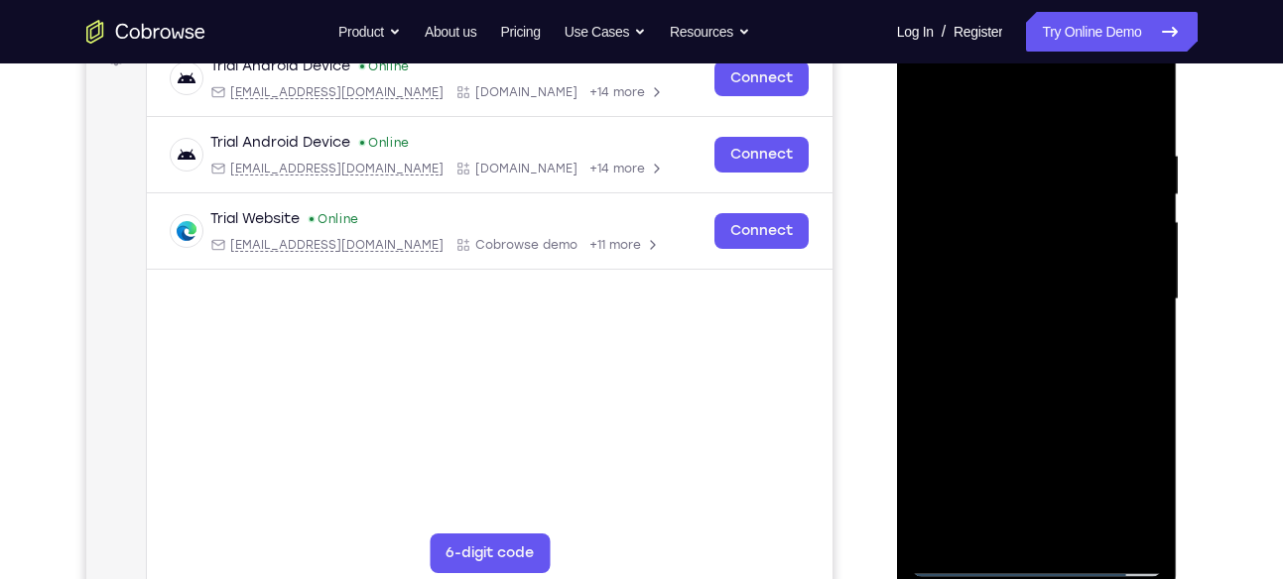
scroll to position [316, 0]
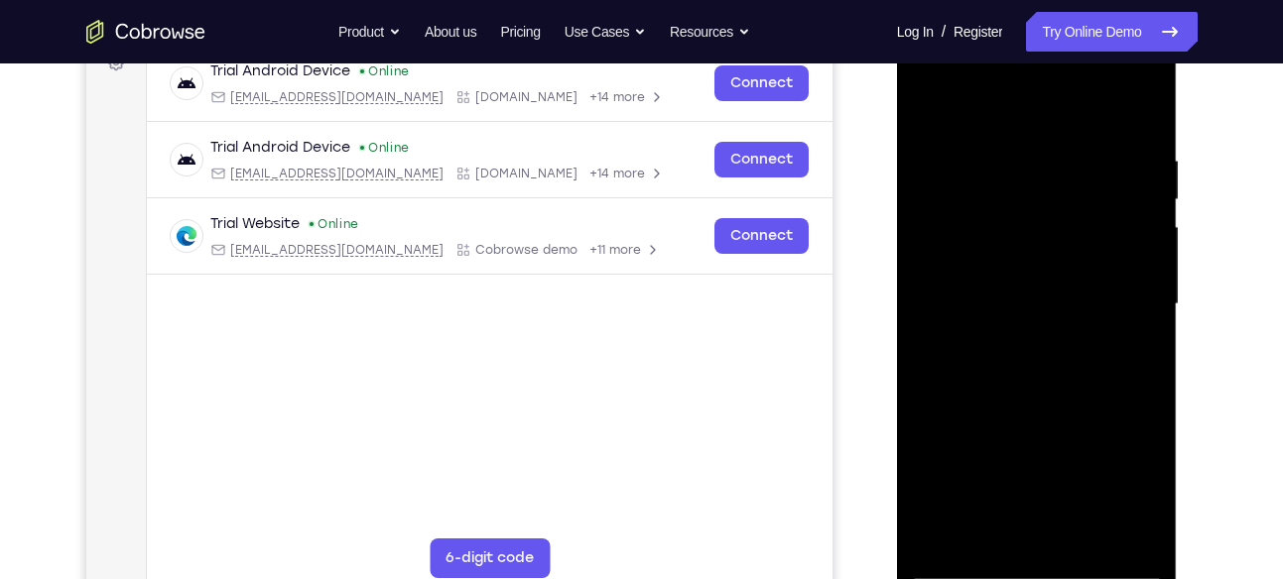
click at [1030, 310] on div at bounding box center [1037, 305] width 250 height 556
click at [1014, 335] on div at bounding box center [1037, 305] width 250 height 556
click at [1029, 279] on div at bounding box center [1037, 305] width 250 height 556
click at [1040, 261] on div at bounding box center [1037, 305] width 250 height 556
click at [1050, 301] on div at bounding box center [1037, 305] width 250 height 556
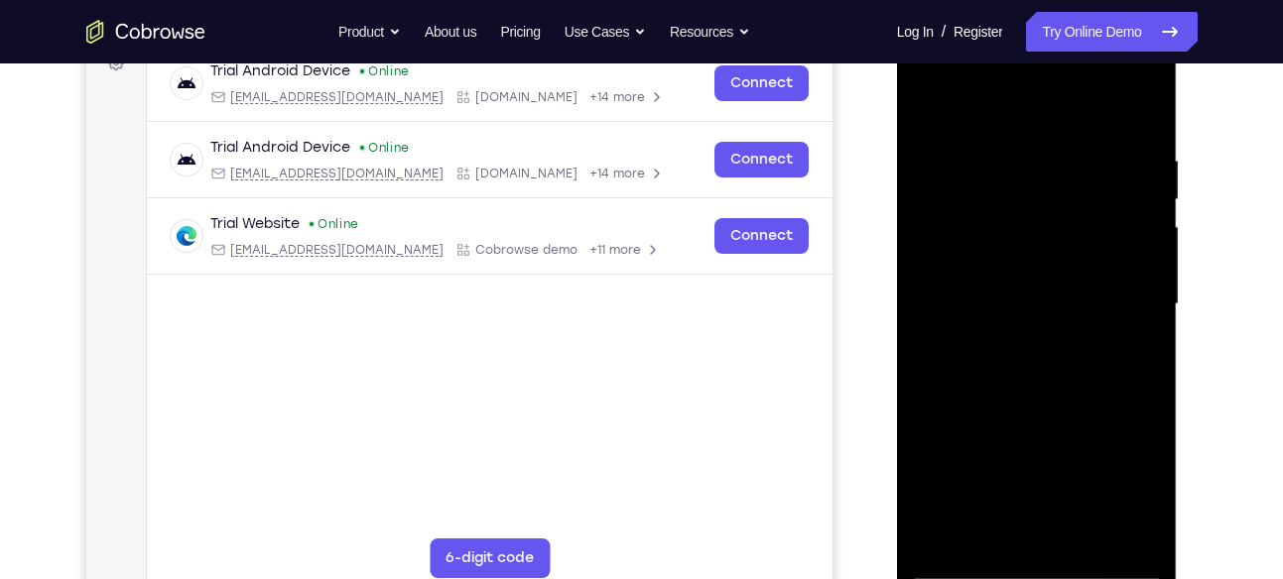
click at [1050, 388] on div at bounding box center [1037, 305] width 250 height 556
click at [1128, 324] on div at bounding box center [1037, 305] width 250 height 556
click at [1077, 298] on div at bounding box center [1037, 305] width 250 height 556
click at [1053, 381] on div at bounding box center [1037, 305] width 250 height 556
click at [1034, 296] on div at bounding box center [1037, 305] width 250 height 556
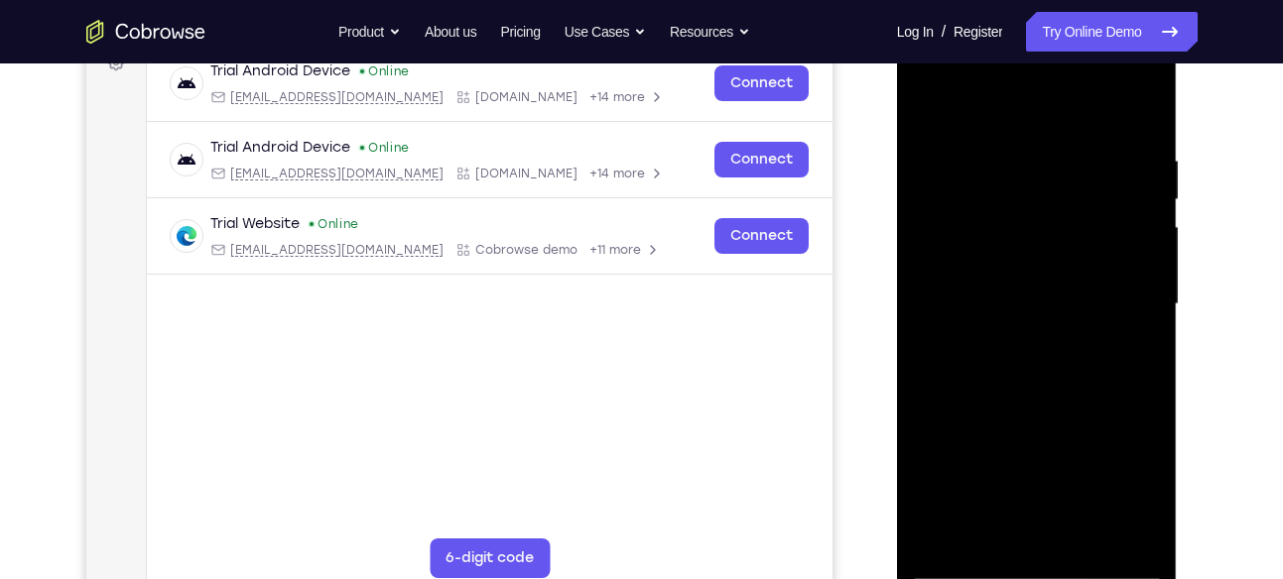
click at [1013, 299] on div at bounding box center [1037, 305] width 250 height 556
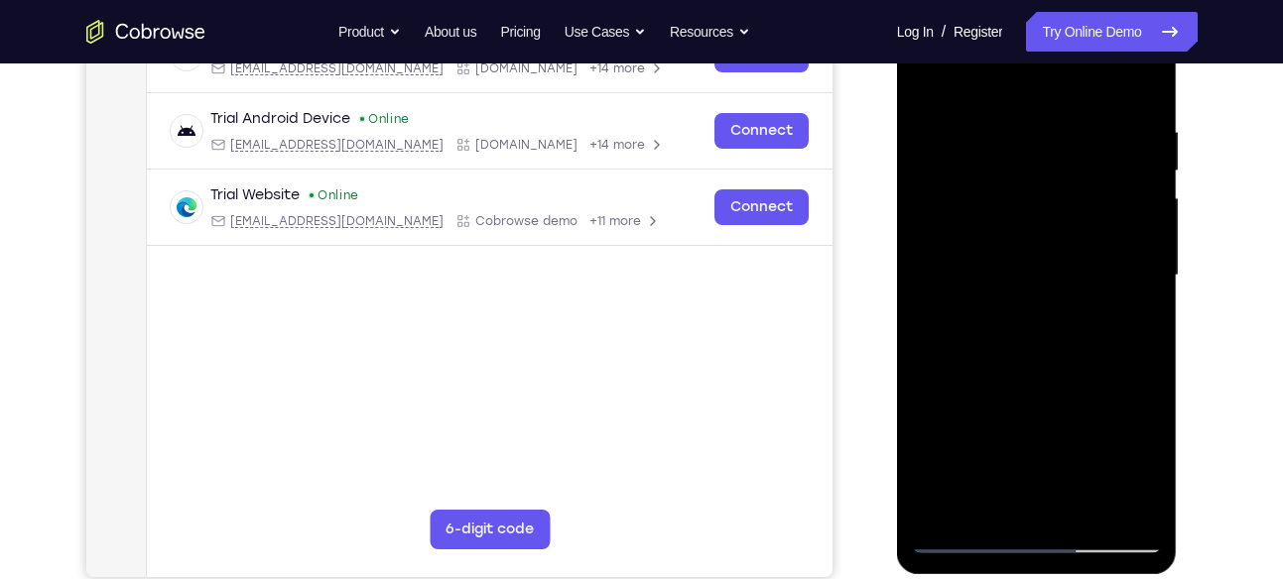
scroll to position [346, 0]
click at [1019, 338] on div at bounding box center [1037, 275] width 250 height 556
click at [1064, 299] on div at bounding box center [1037, 275] width 250 height 556
click at [1061, 274] on div at bounding box center [1037, 275] width 250 height 556
click at [1048, 338] on div at bounding box center [1037, 275] width 250 height 556
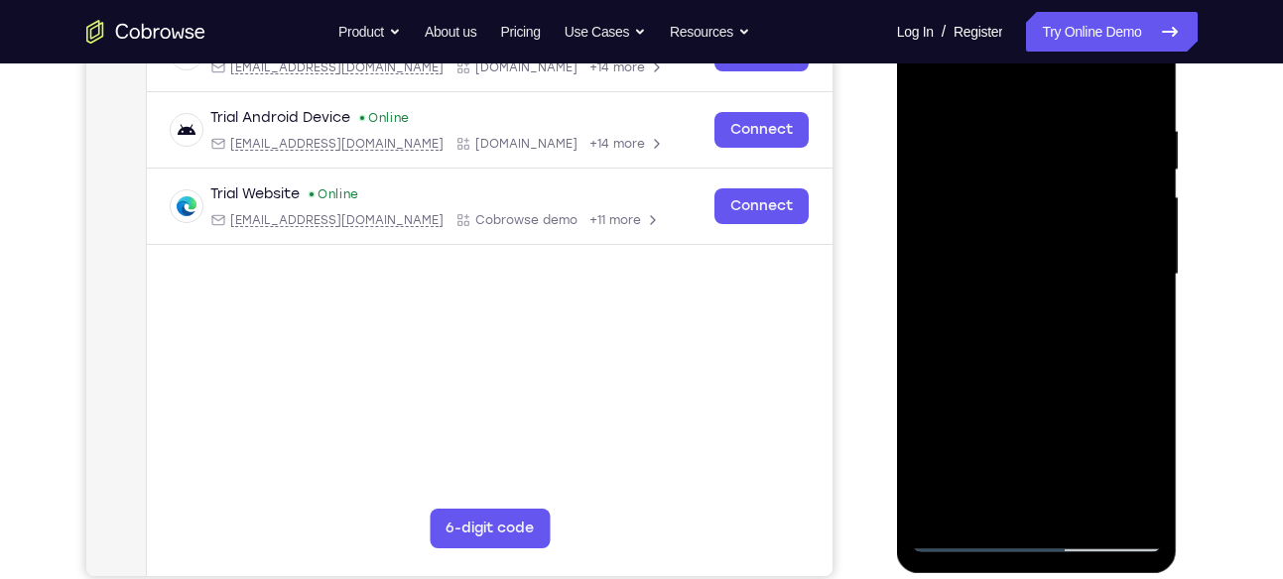
click at [1050, 313] on div at bounding box center [1037, 275] width 250 height 556
click at [1054, 274] on div at bounding box center [1037, 275] width 250 height 556
click at [1054, 334] on div at bounding box center [1037, 275] width 250 height 556
click at [1040, 308] on div at bounding box center [1037, 275] width 250 height 556
click at [1064, 302] on div at bounding box center [1037, 275] width 250 height 556
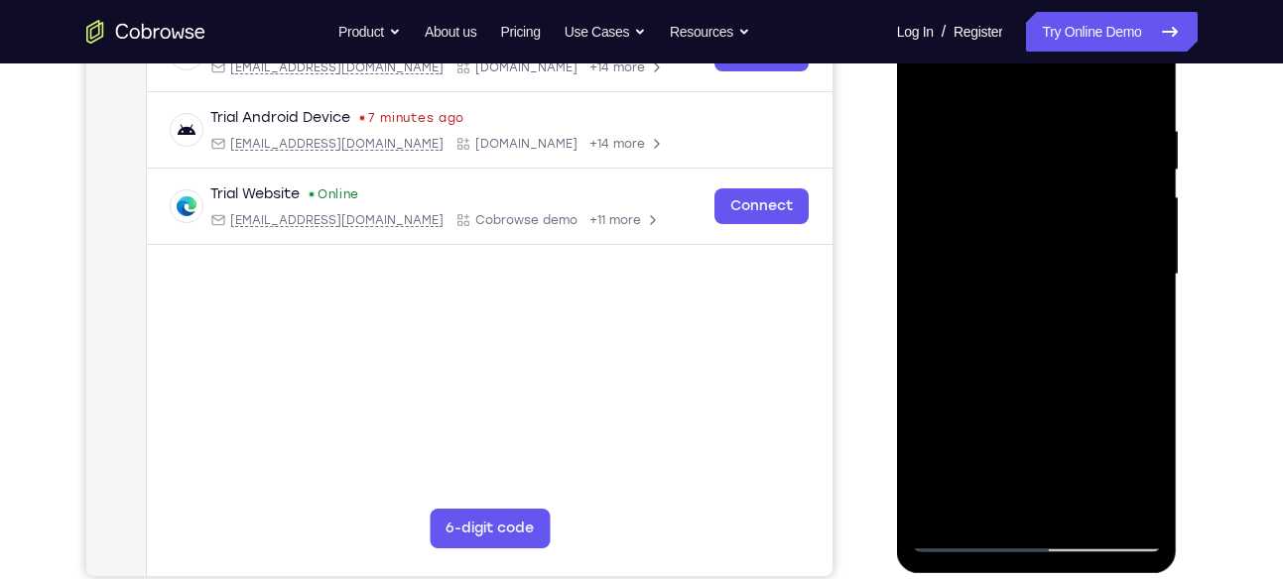
click at [1051, 191] on div at bounding box center [1037, 275] width 250 height 556
click at [1051, 218] on div at bounding box center [1037, 275] width 250 height 556
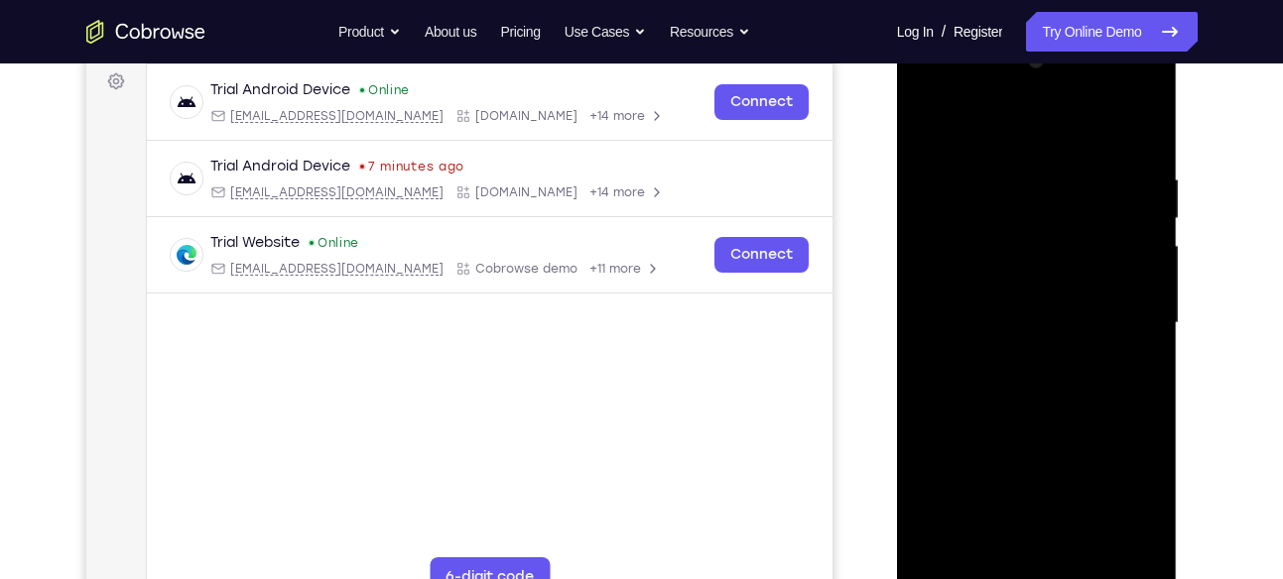
scroll to position [297, 0]
click at [988, 239] on div at bounding box center [1037, 325] width 250 height 556
click at [956, 242] on div at bounding box center [1037, 325] width 250 height 556
click at [999, 243] on div at bounding box center [1037, 325] width 250 height 556
click at [1078, 283] on div at bounding box center [1037, 325] width 250 height 556
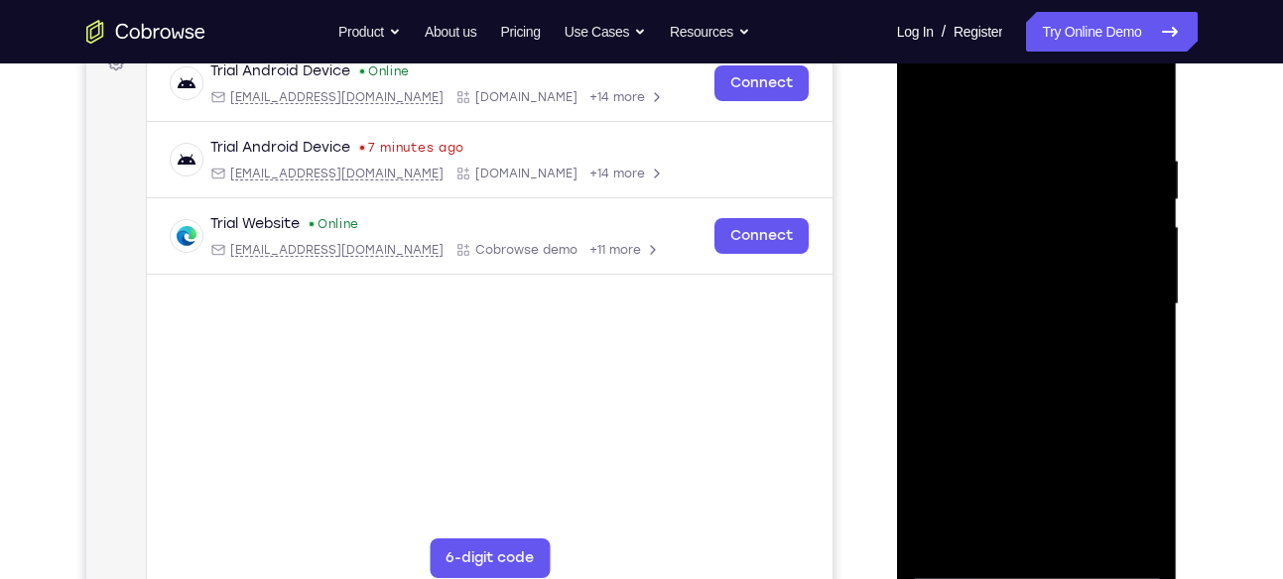
scroll to position [316, 0]
click at [1048, 361] on div at bounding box center [1037, 306] width 250 height 556
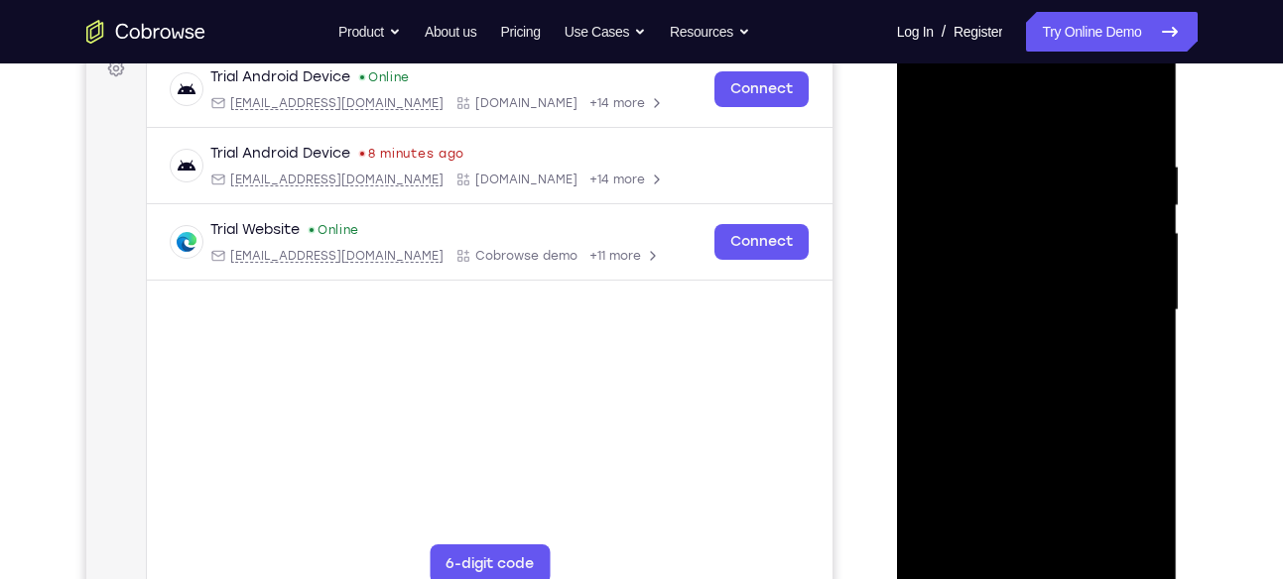
click at [1150, 107] on div at bounding box center [1037, 311] width 250 height 556
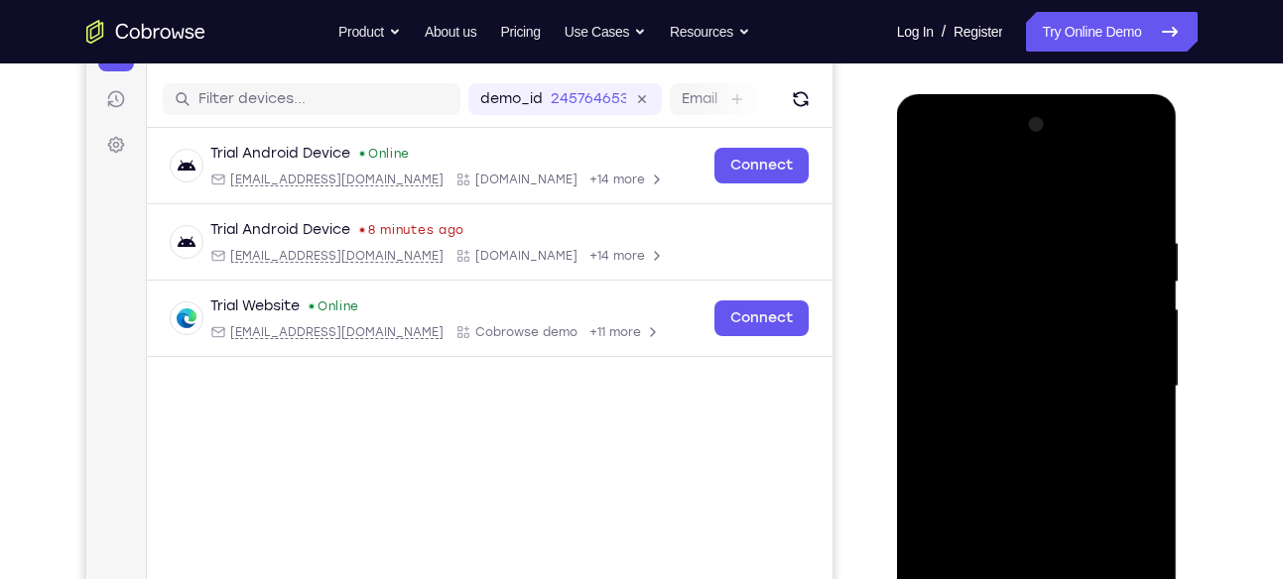
scroll to position [261, 0]
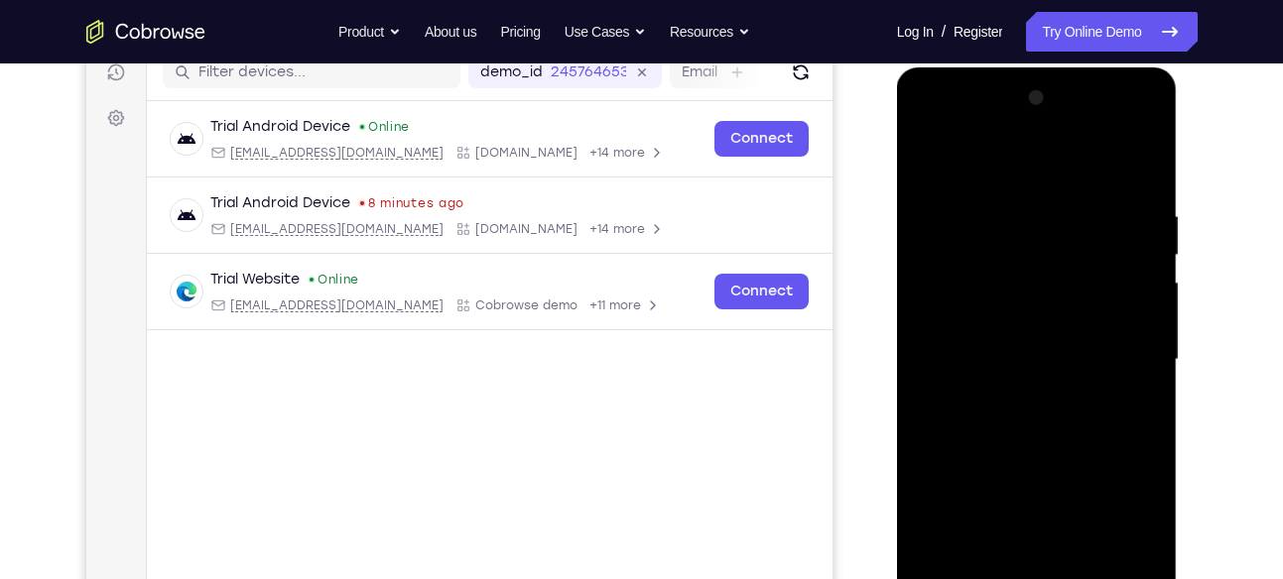
drag, startPoint x: 1099, startPoint y: 223, endPoint x: 1106, endPoint y: 339, distance: 116.3
click at [1106, 339] on div at bounding box center [1037, 360] width 250 height 556
drag, startPoint x: 1116, startPoint y: 255, endPoint x: 1115, endPoint y: 358, distance: 103.2
click at [1115, 358] on div at bounding box center [1037, 360] width 250 height 556
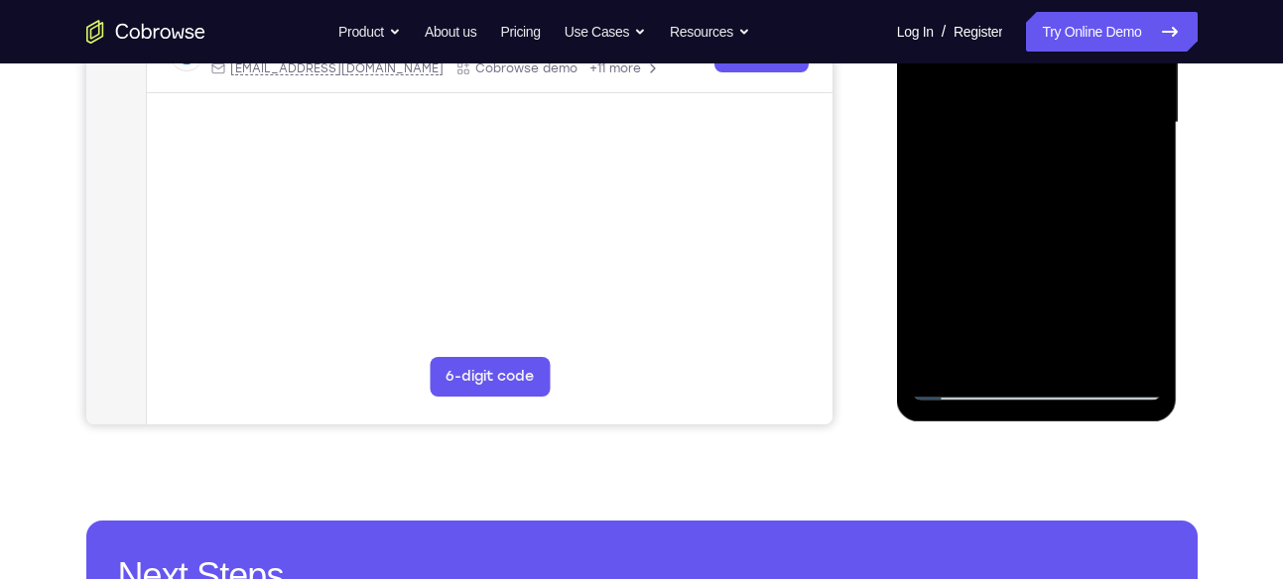
scroll to position [499, 0]
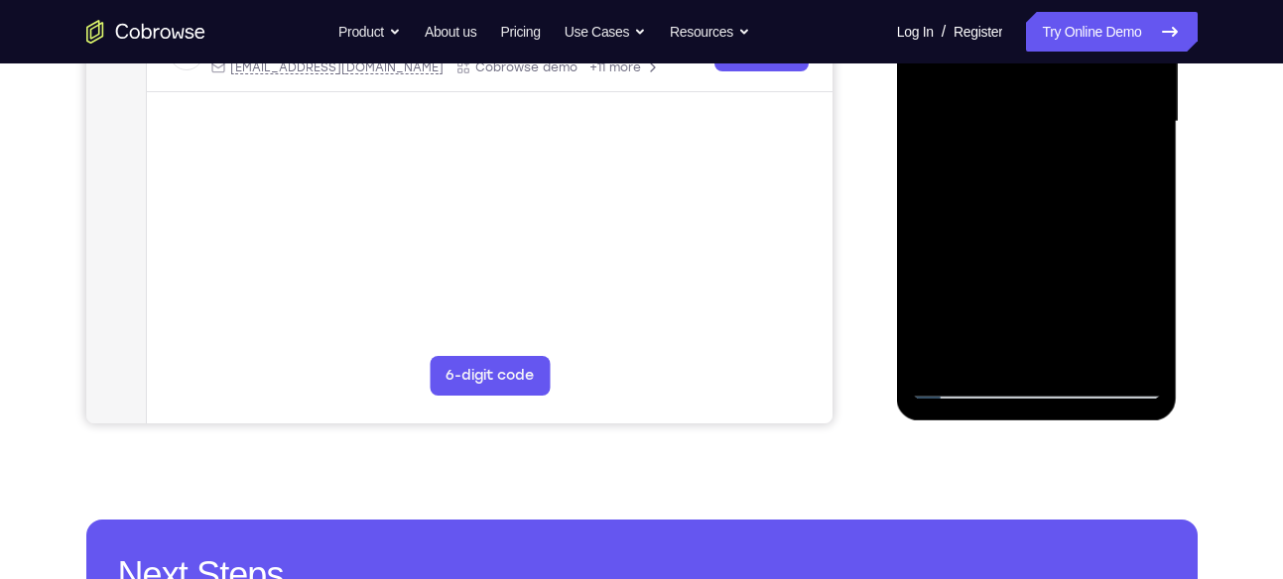
click at [1081, 351] on div at bounding box center [1037, 122] width 250 height 556
click at [1049, 225] on div at bounding box center [1037, 122] width 250 height 556
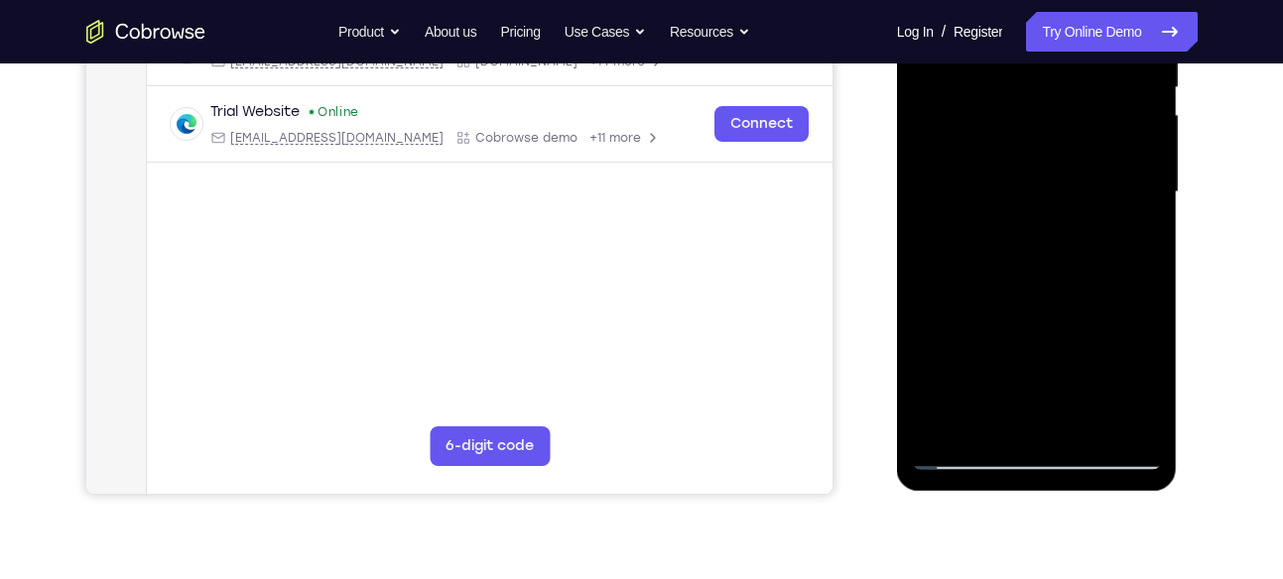
scroll to position [428, 0]
click at [1125, 148] on div at bounding box center [1037, 194] width 250 height 556
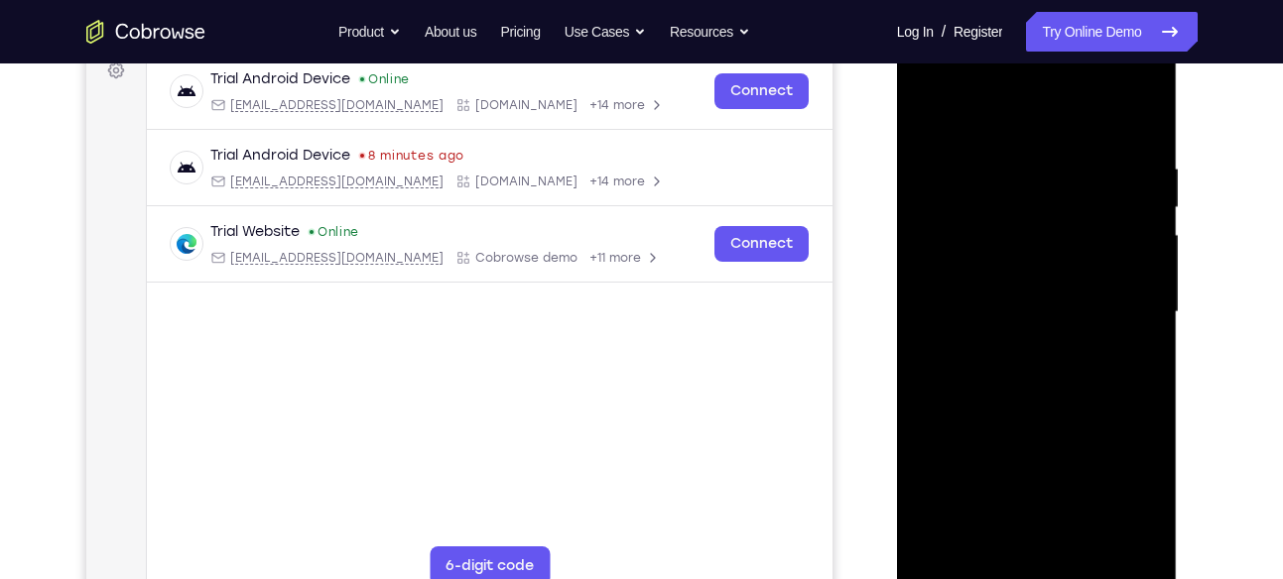
scroll to position [306, 0]
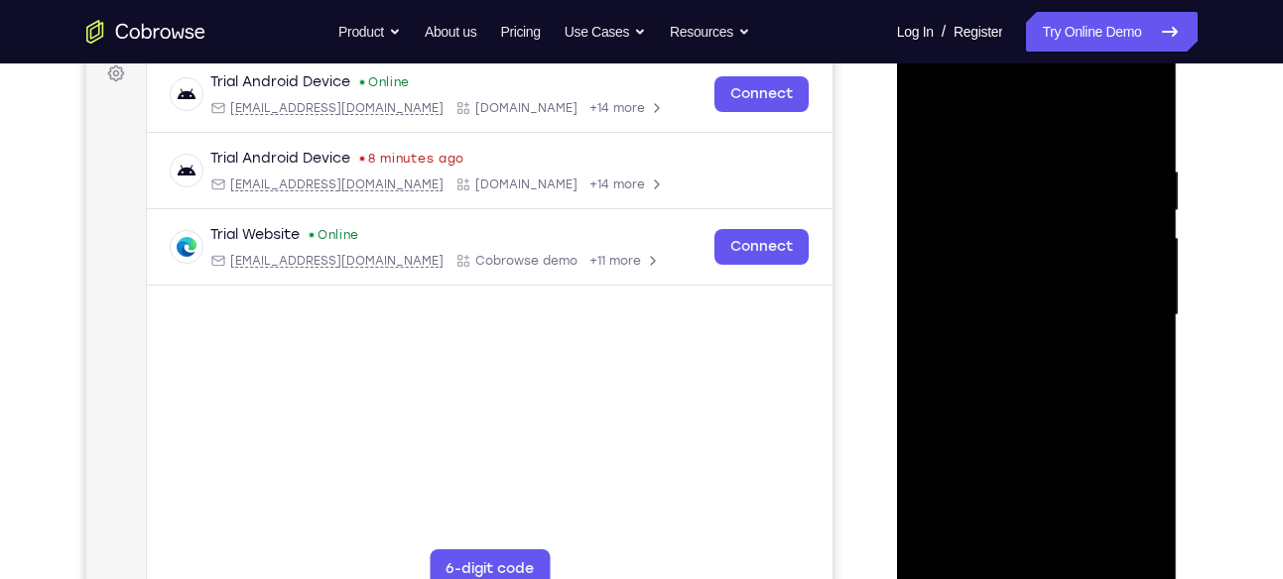
click at [927, 115] on div at bounding box center [1037, 316] width 250 height 556
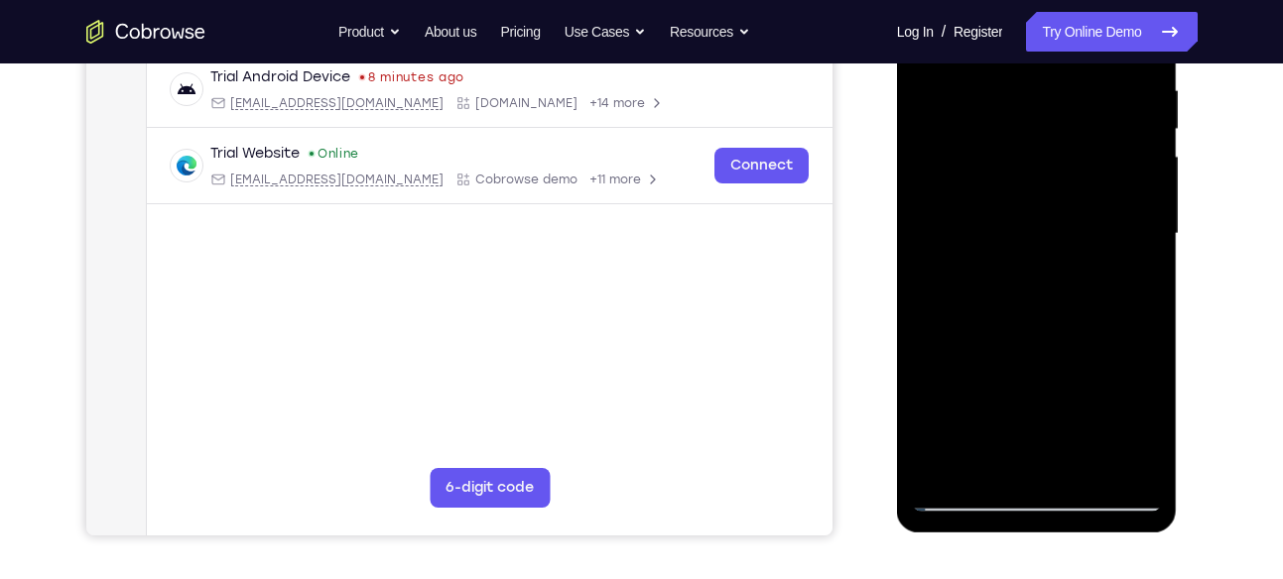
click at [979, 285] on div at bounding box center [1037, 234] width 250 height 556
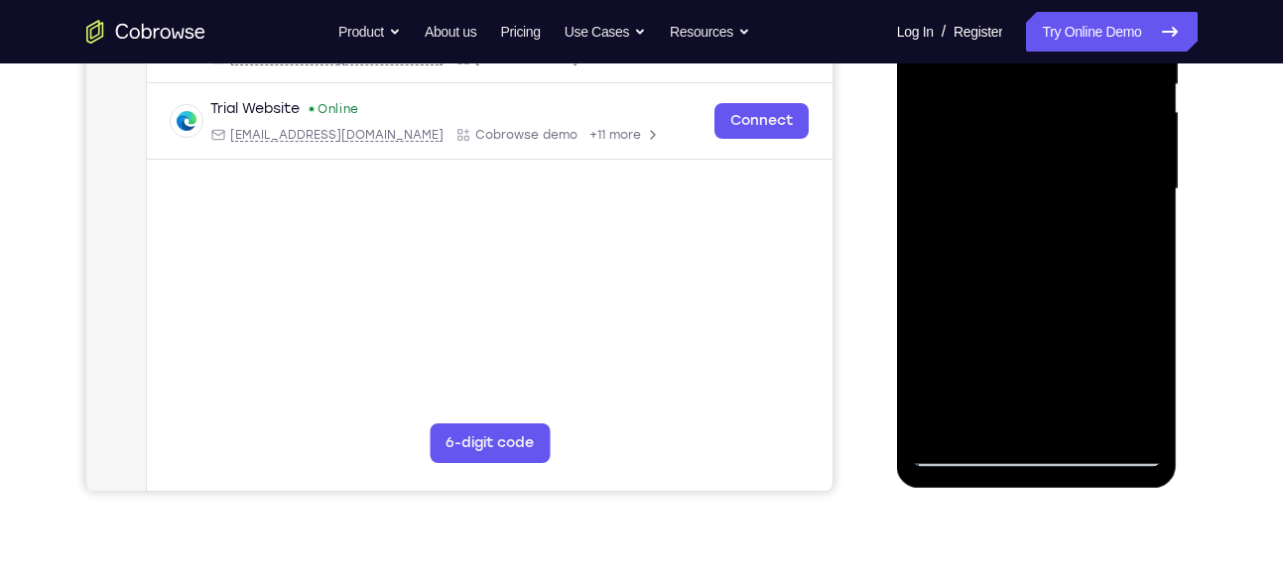
scroll to position [437, 0]
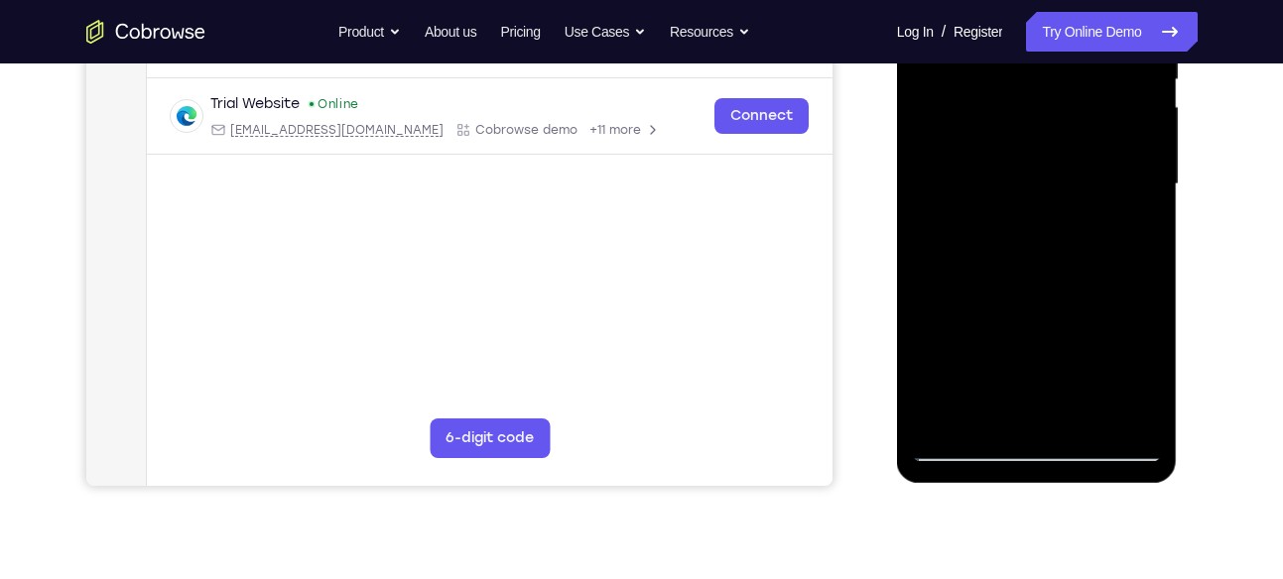
click at [1040, 412] on div at bounding box center [1037, 185] width 250 height 556
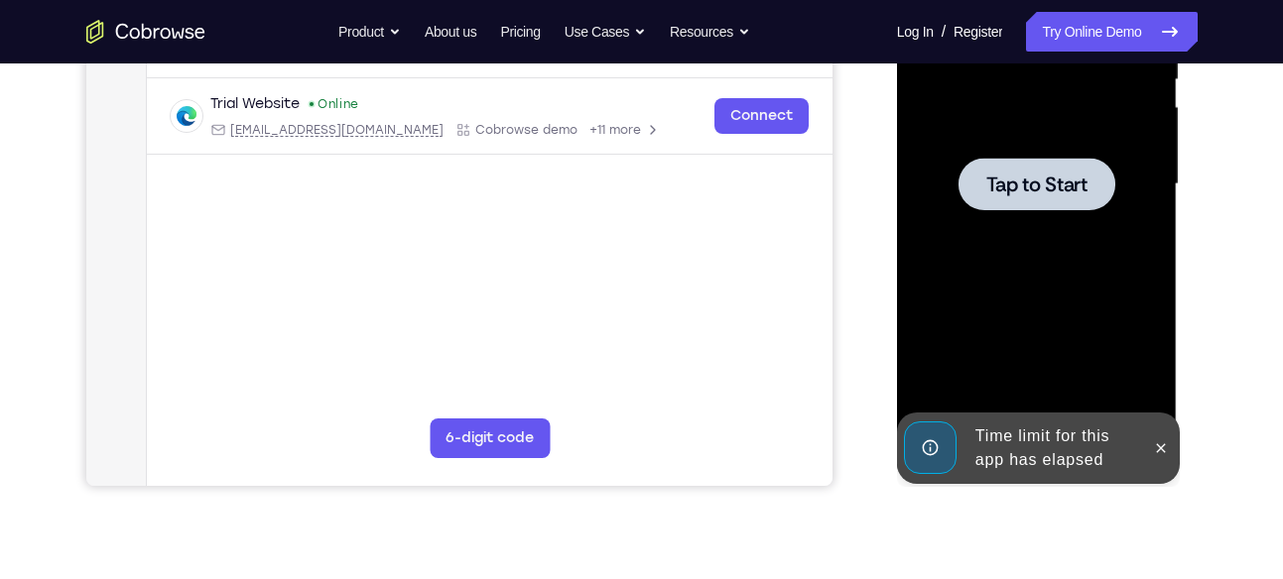
click at [1141, 456] on div "Time limit for this app has elapsed" at bounding box center [1022, 448] width 245 height 71
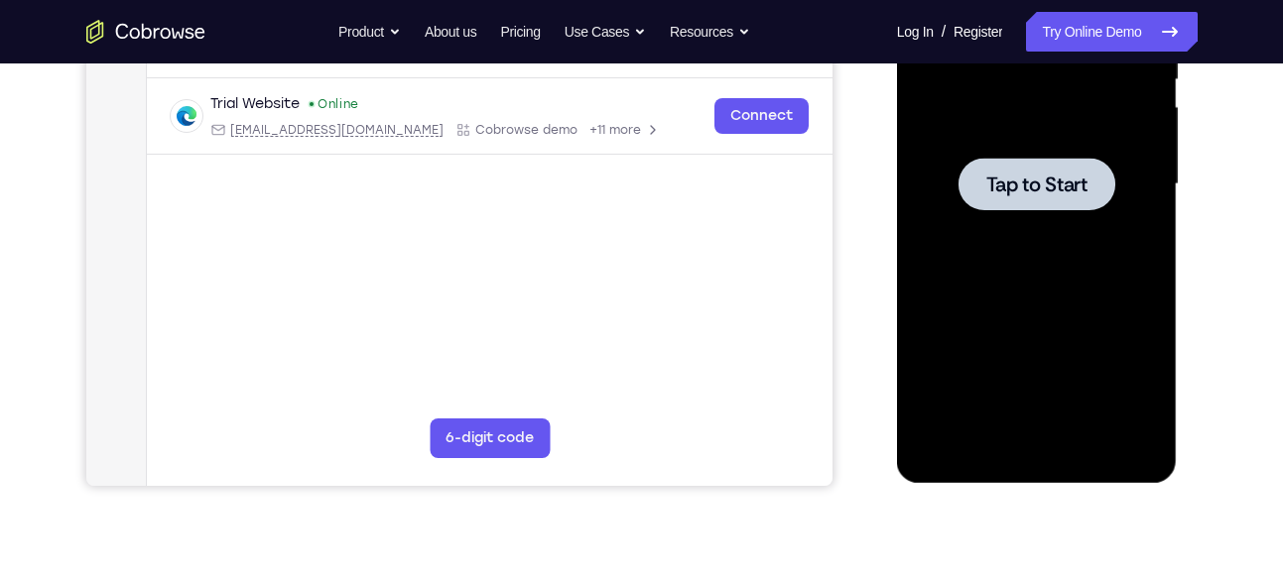
click at [1061, 312] on div at bounding box center [1037, 185] width 250 height 556
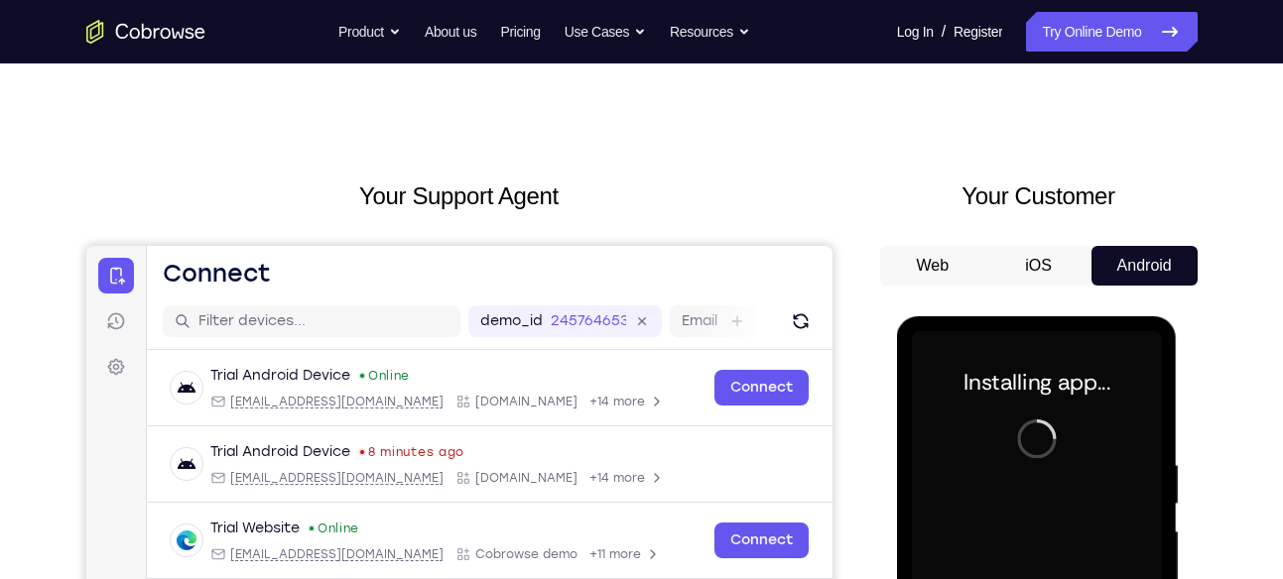
scroll to position [0, 0]
